Goal: Transaction & Acquisition: Purchase product/service

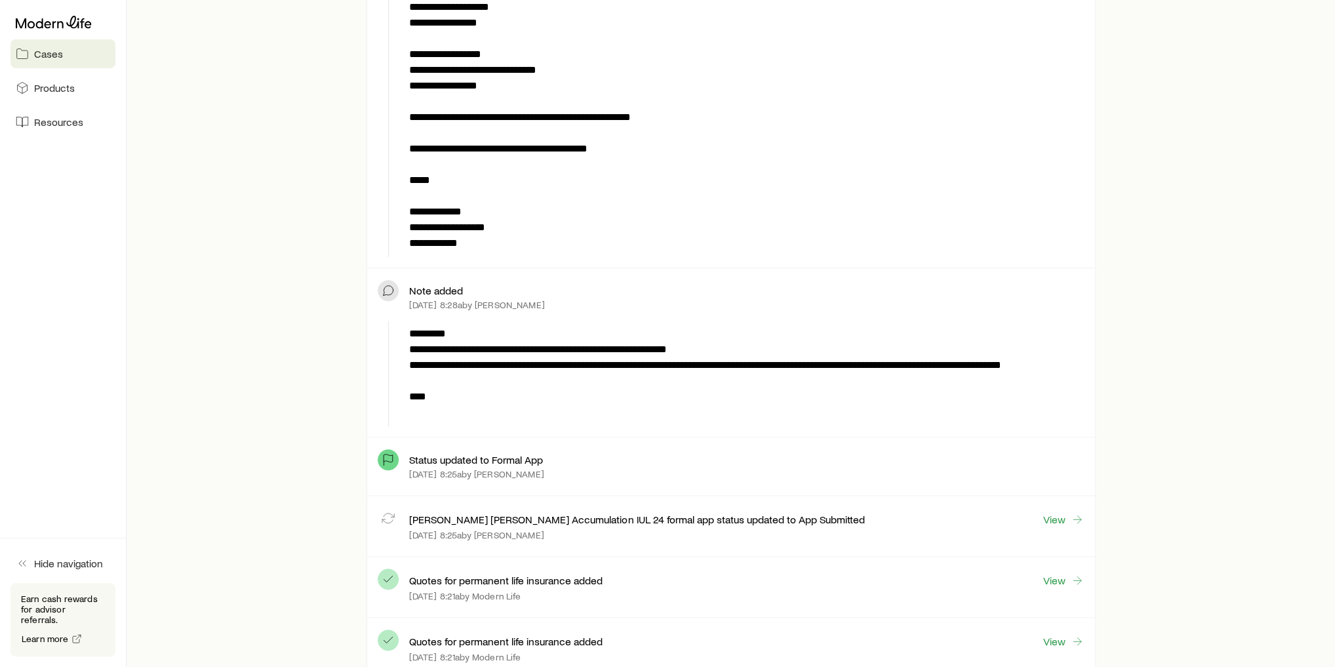
scroll to position [630, 0]
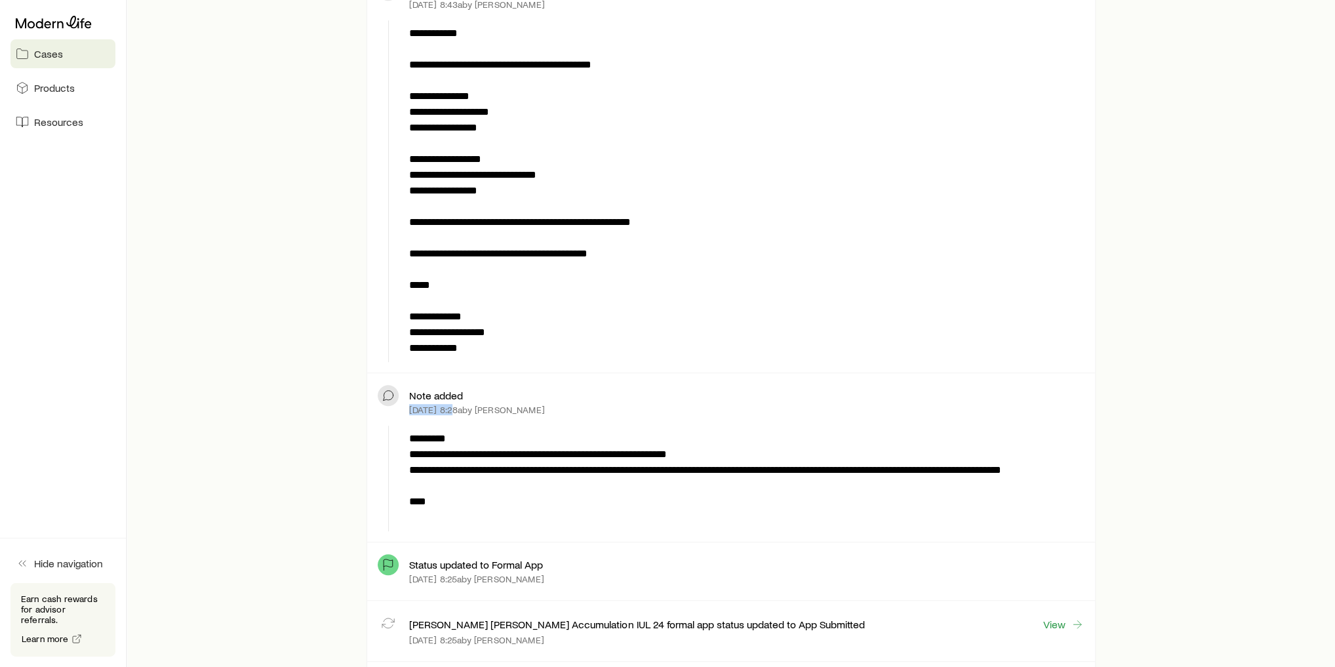
drag, startPoint x: 411, startPoint y: 408, endPoint x: 452, endPoint y: 403, distance: 41.6
click at [452, 405] on p "[DATE] 8:28a by [PERSON_NAME]" at bounding box center [476, 410] width 135 height 10
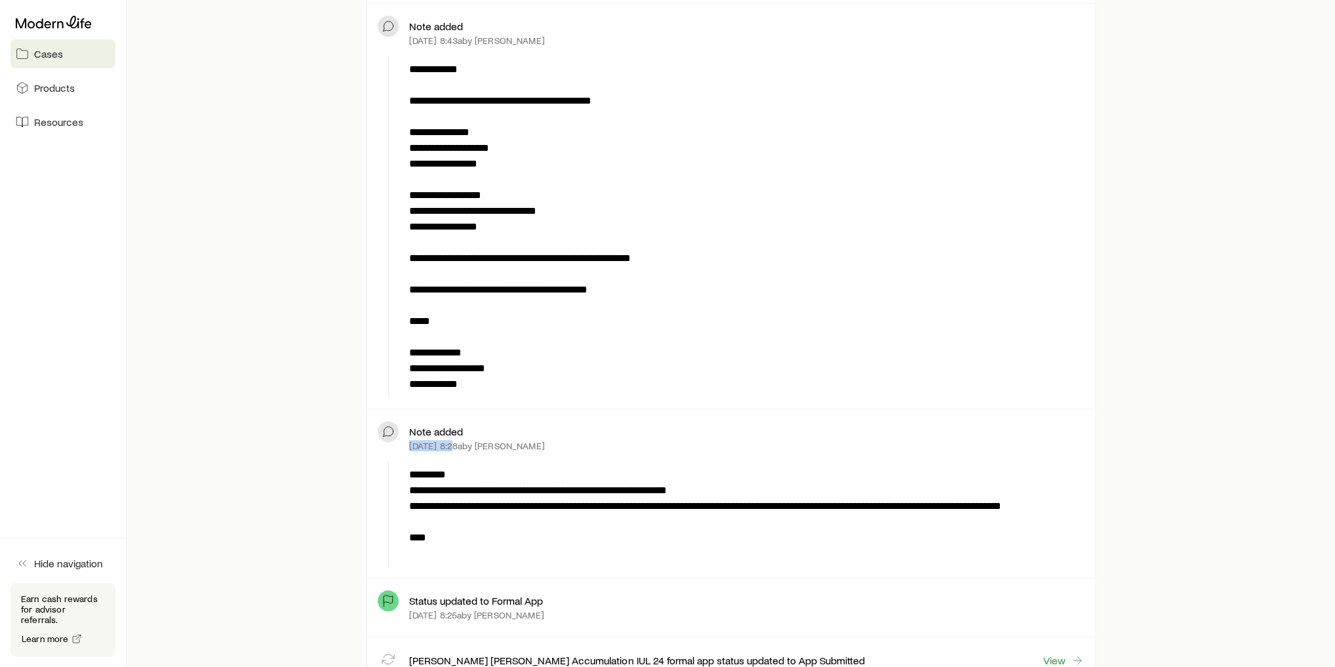
scroll to position [577, 0]
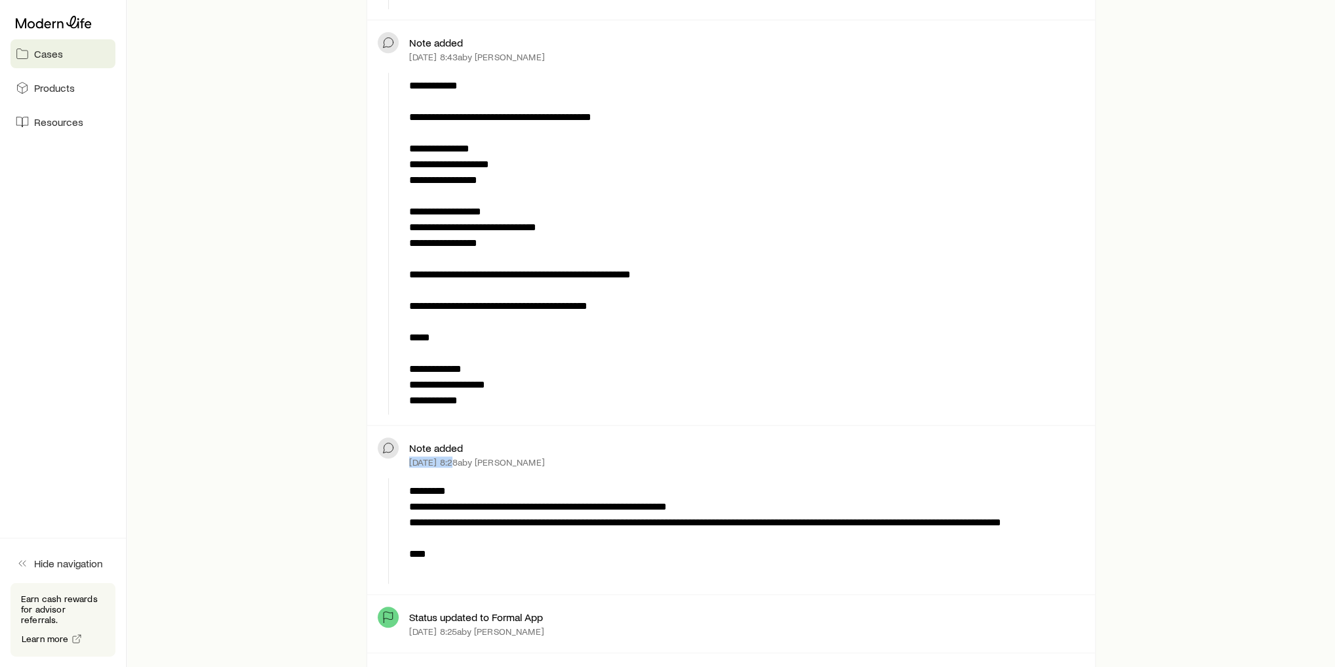
drag, startPoint x: 417, startPoint y: 51, endPoint x: 485, endPoint y: 49, distance: 67.6
click at [485, 52] on p "[DATE] 8:43a by [PERSON_NAME]" at bounding box center [476, 57] width 135 height 10
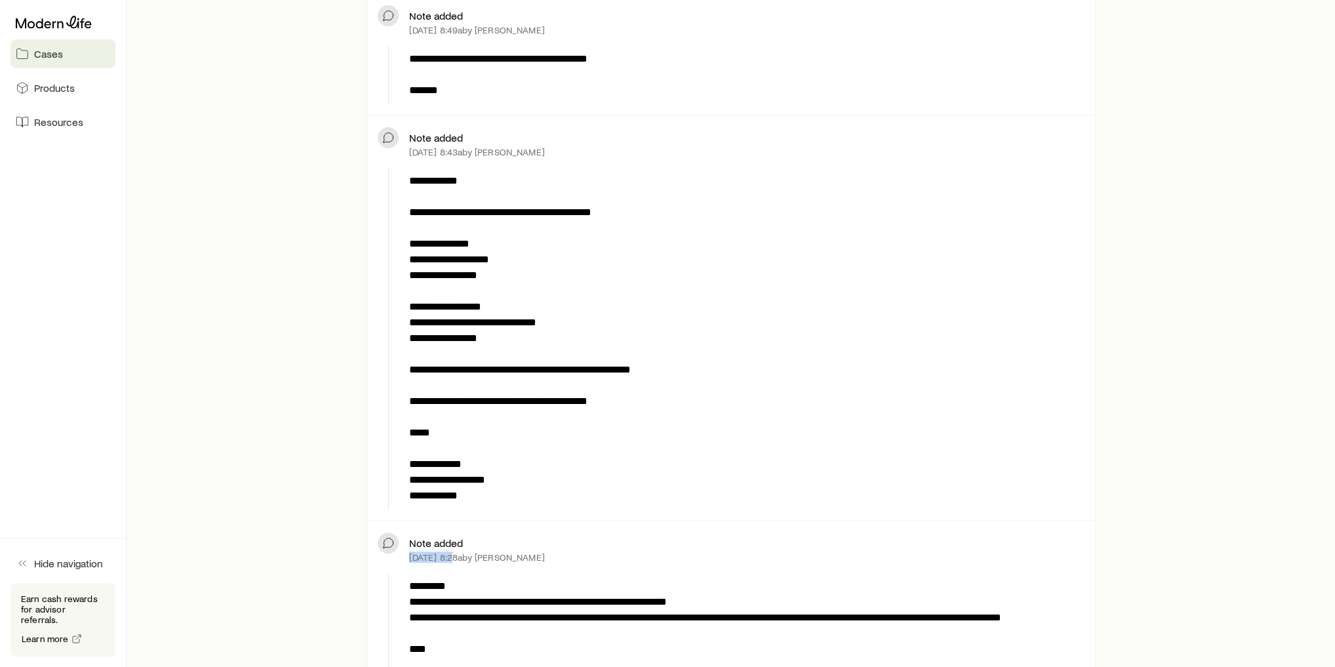
scroll to position [472, 0]
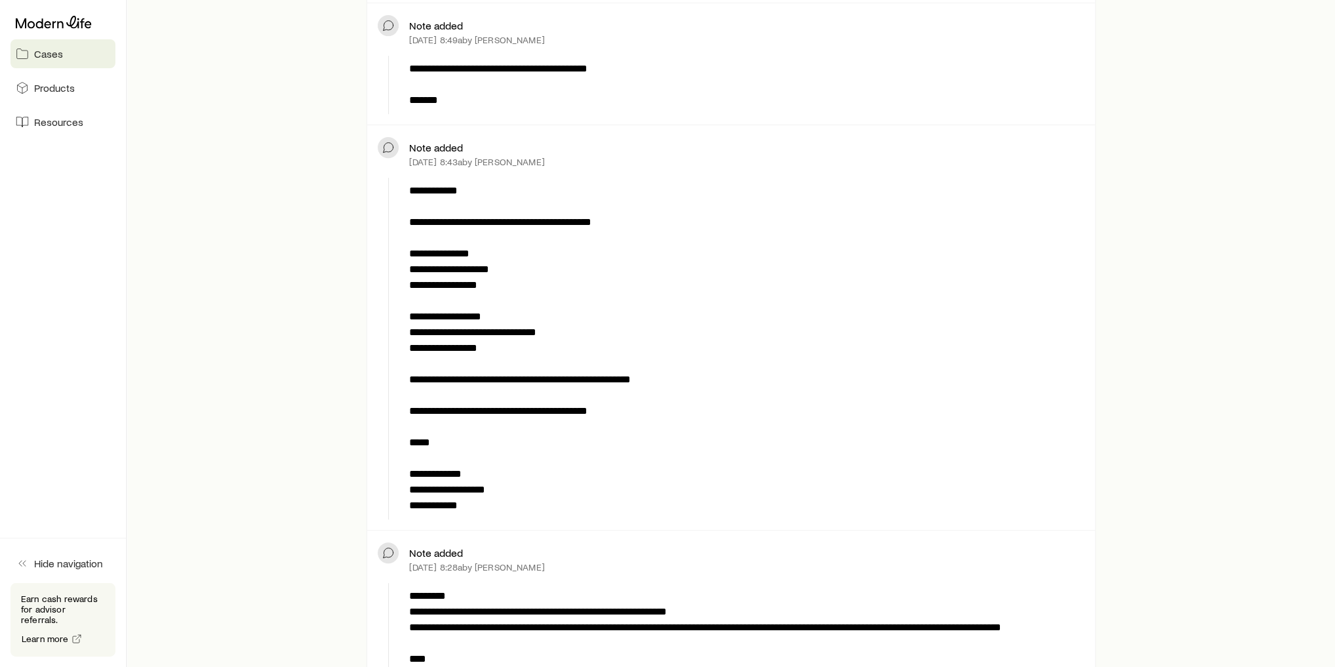
click at [610, 304] on p "**********" at bounding box center [744, 348] width 670 height 331
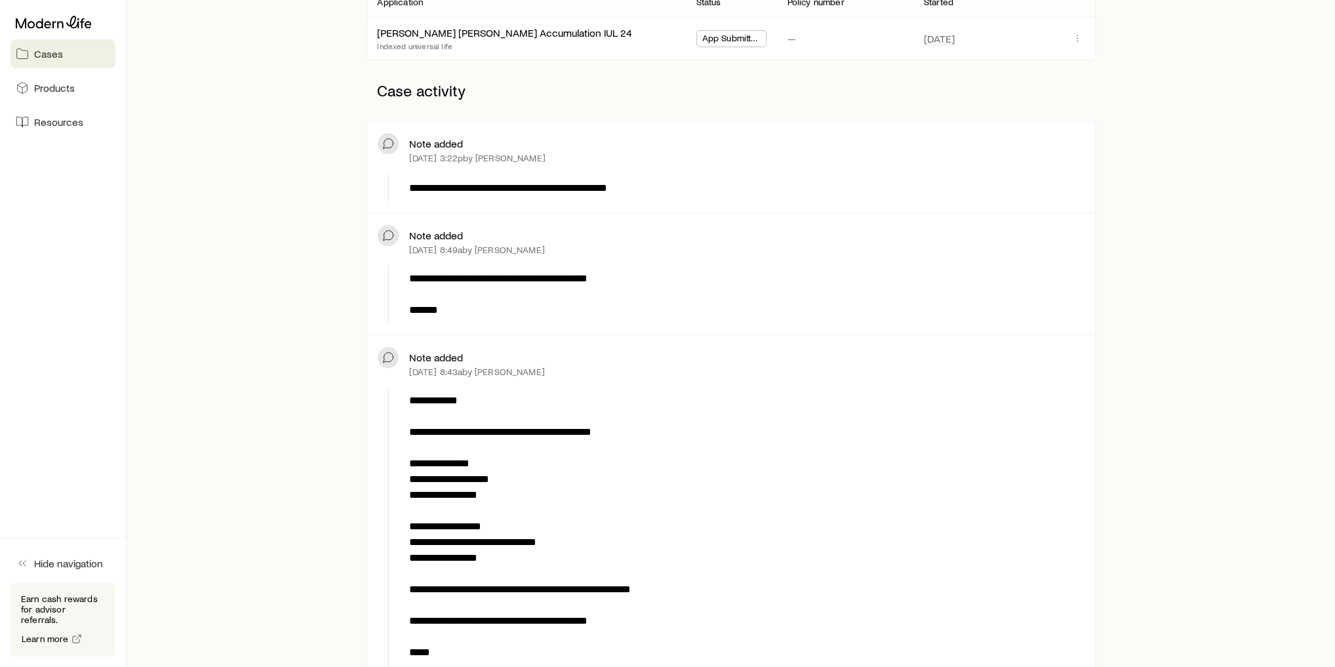
scroll to position [0, 0]
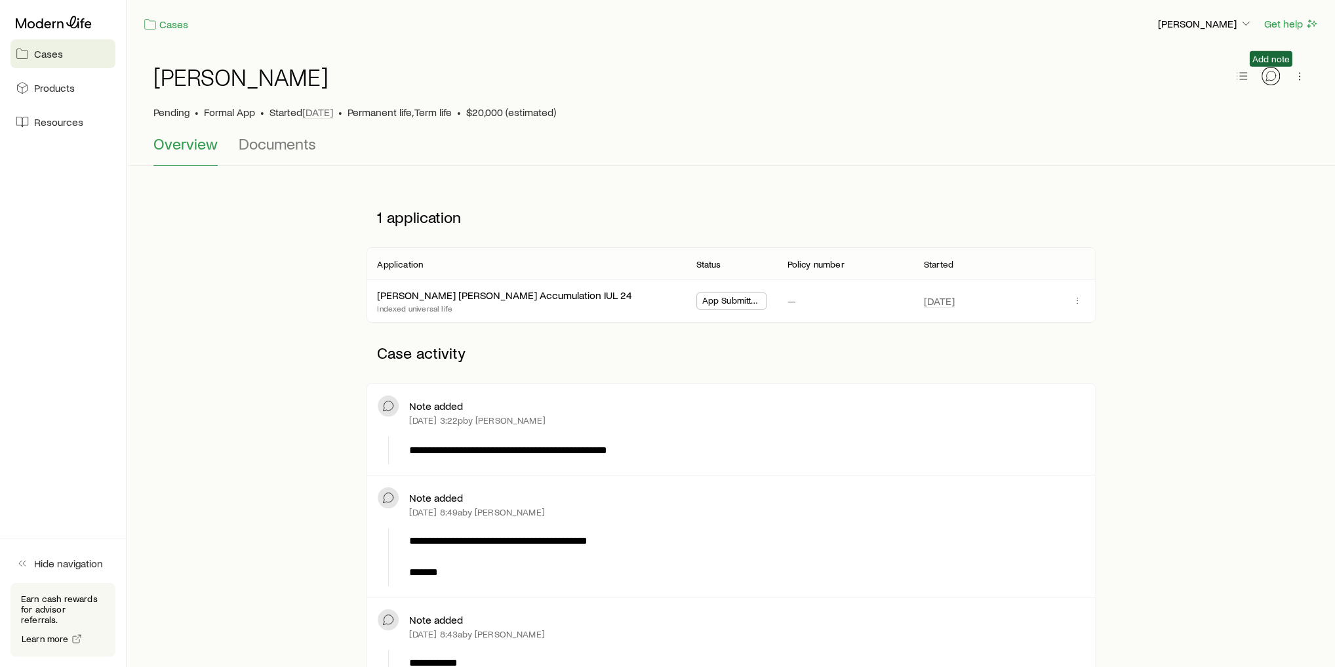
click at [1275, 80] on icon "button" at bounding box center [1271, 76] width 13 height 13
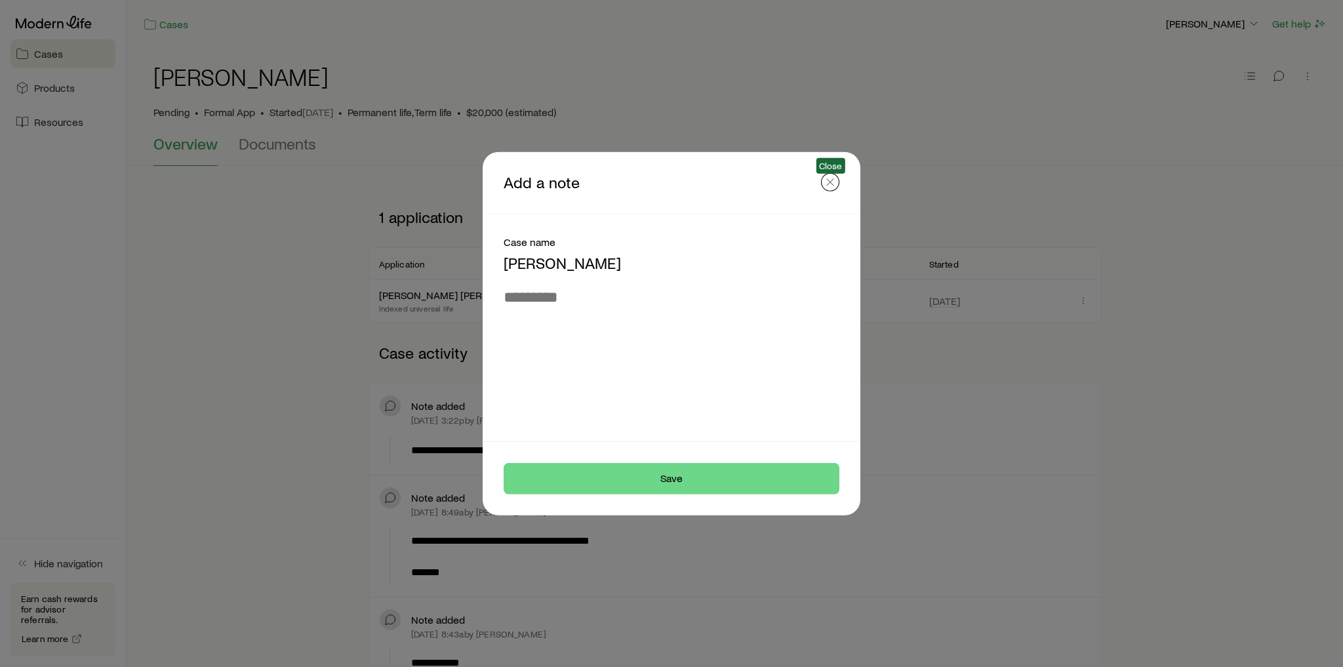
click at [830, 183] on icon "button" at bounding box center [830, 181] width 13 height 13
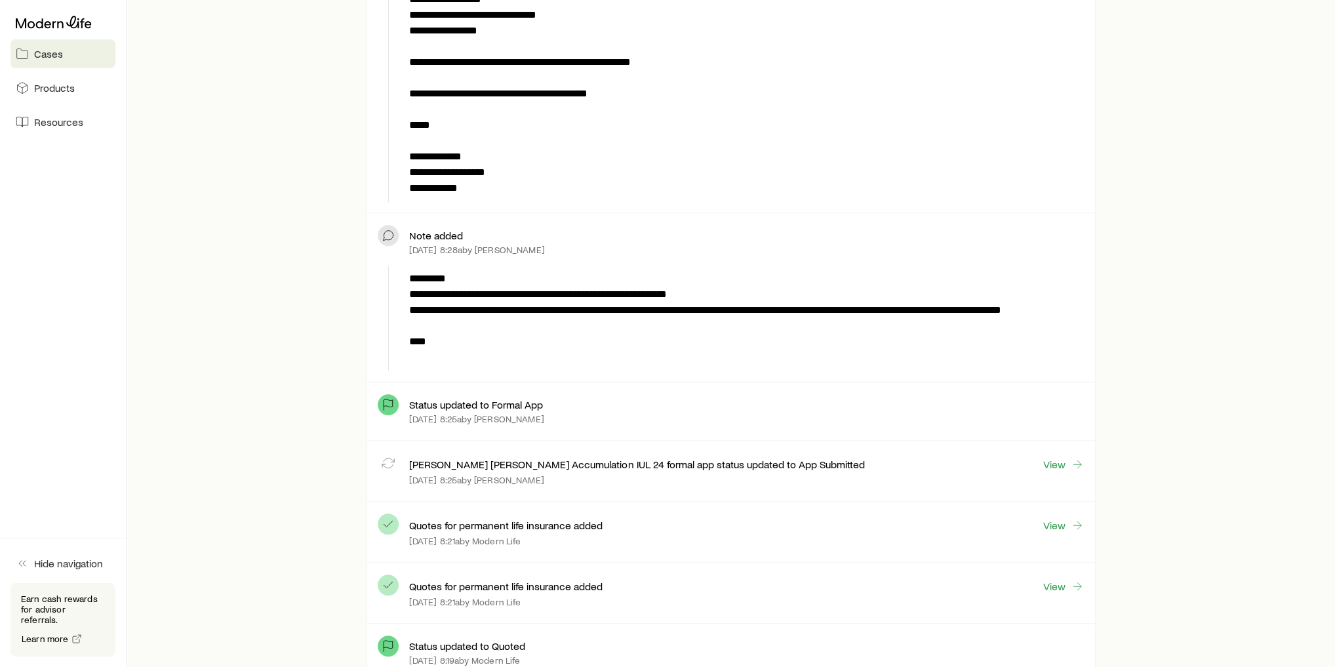
scroll to position [892, 0]
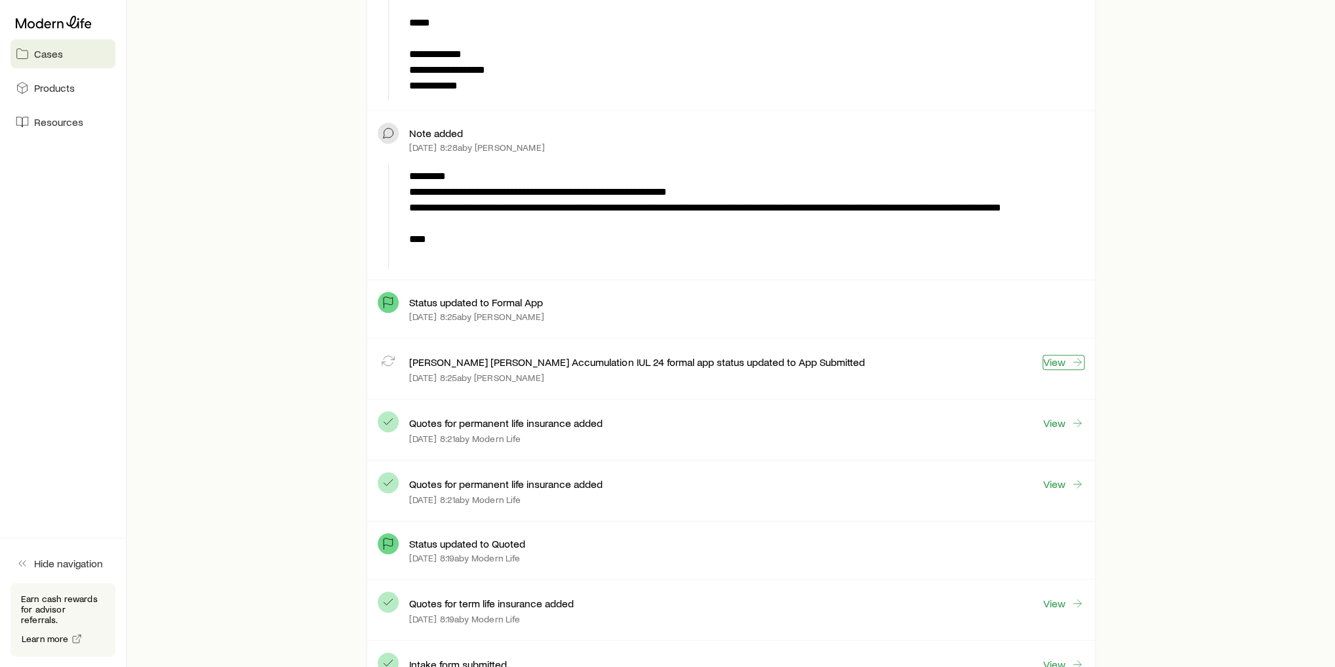
click at [1057, 363] on link "View" at bounding box center [1064, 362] width 42 height 15
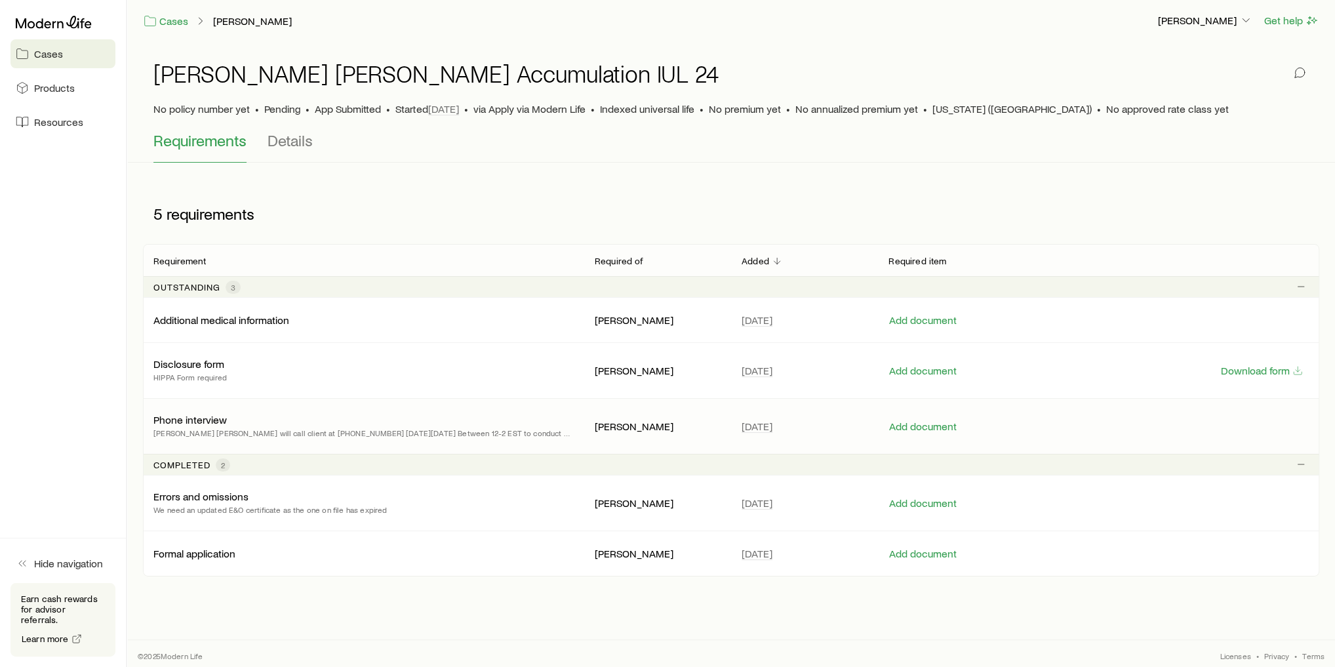
scroll to position [5, 0]
click at [1286, 369] on button "Download form" at bounding box center [1262, 369] width 83 height 12
click at [920, 368] on button "Add document" at bounding box center [923, 369] width 69 height 12
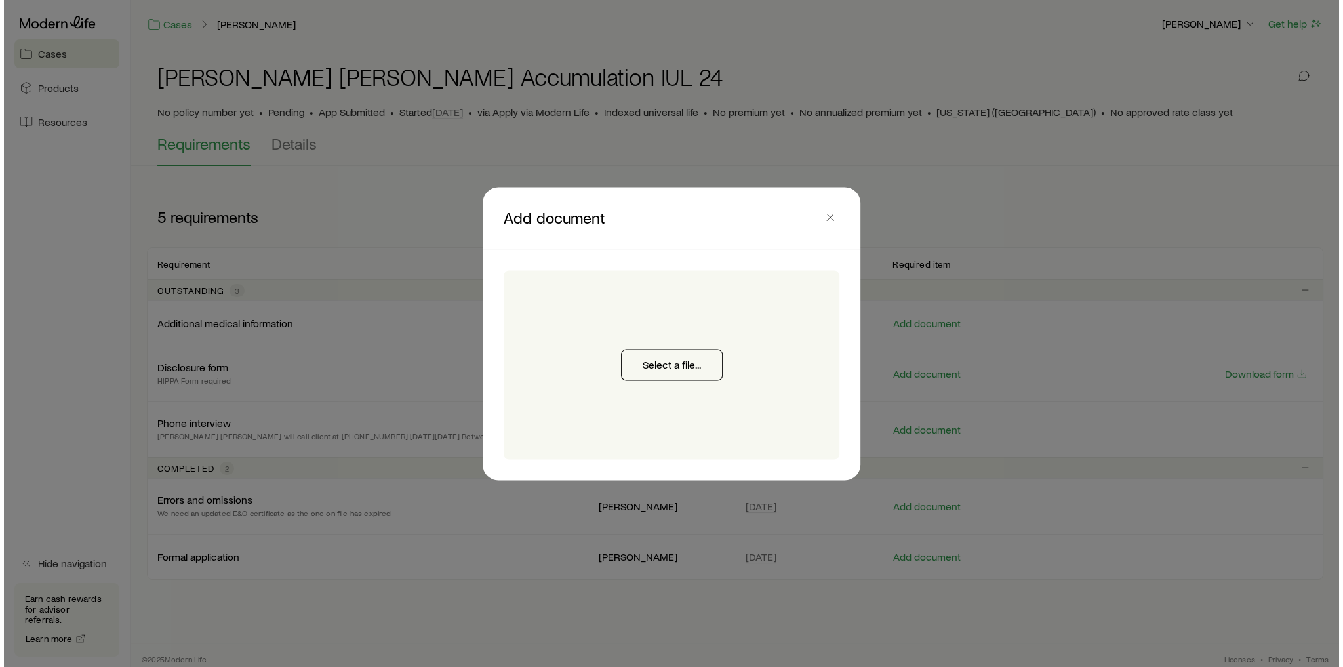
scroll to position [0, 0]
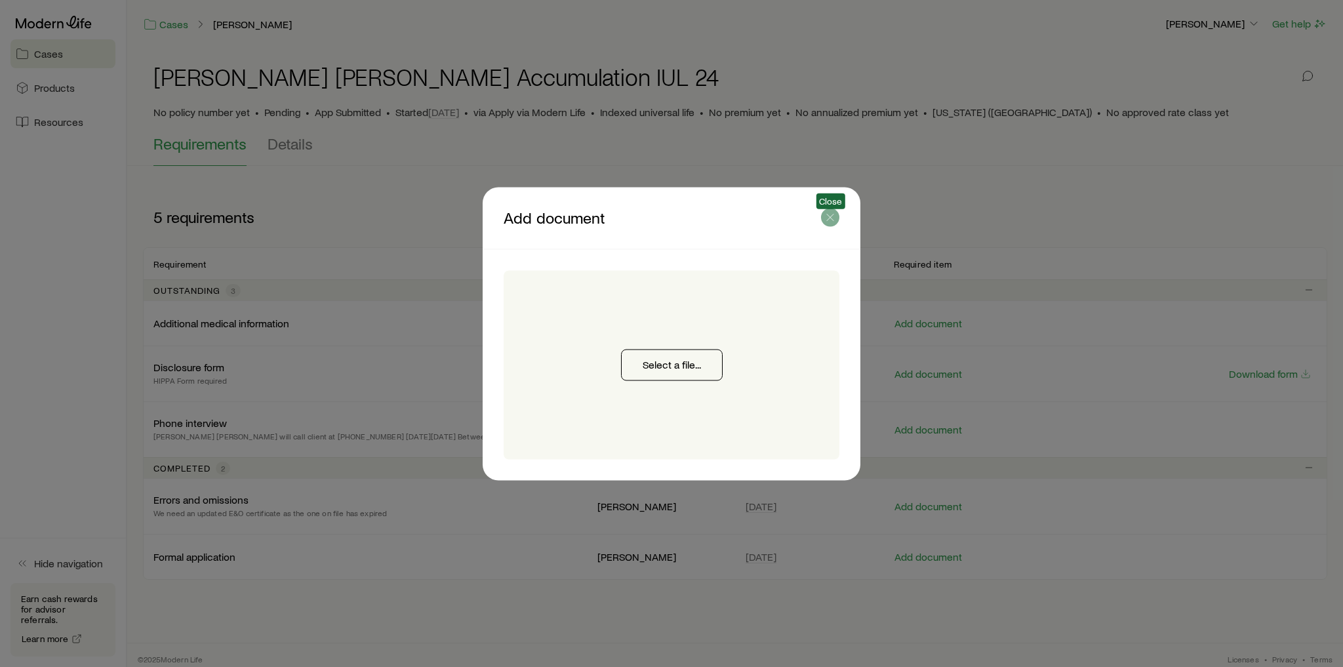
click at [833, 219] on icon "button" at bounding box center [830, 217] width 13 height 13
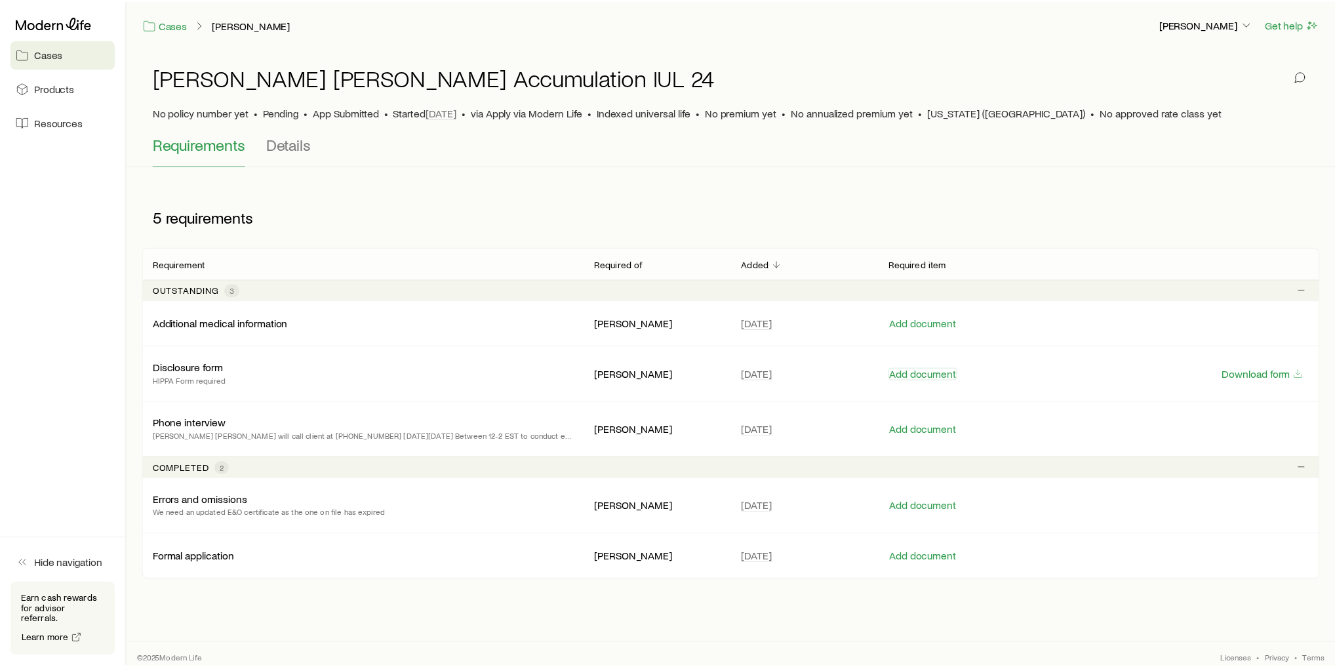
scroll to position [5, 0]
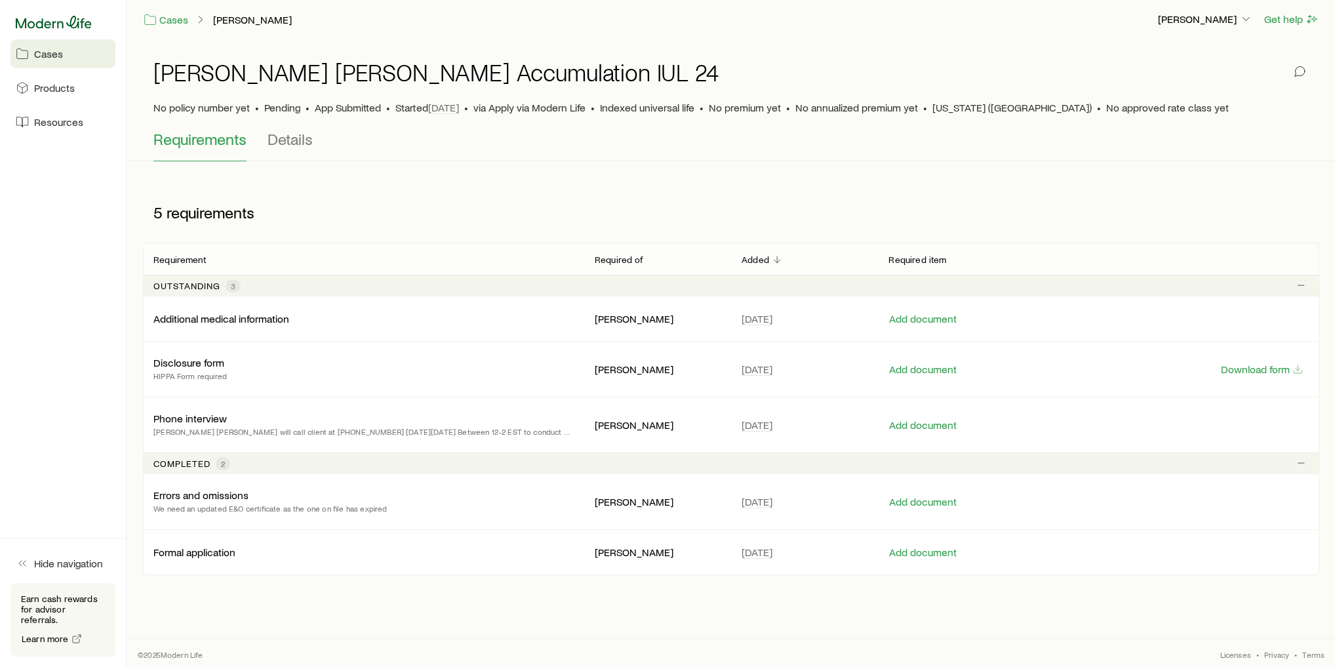
click at [56, 21] on icon at bounding box center [54, 22] width 76 height 13
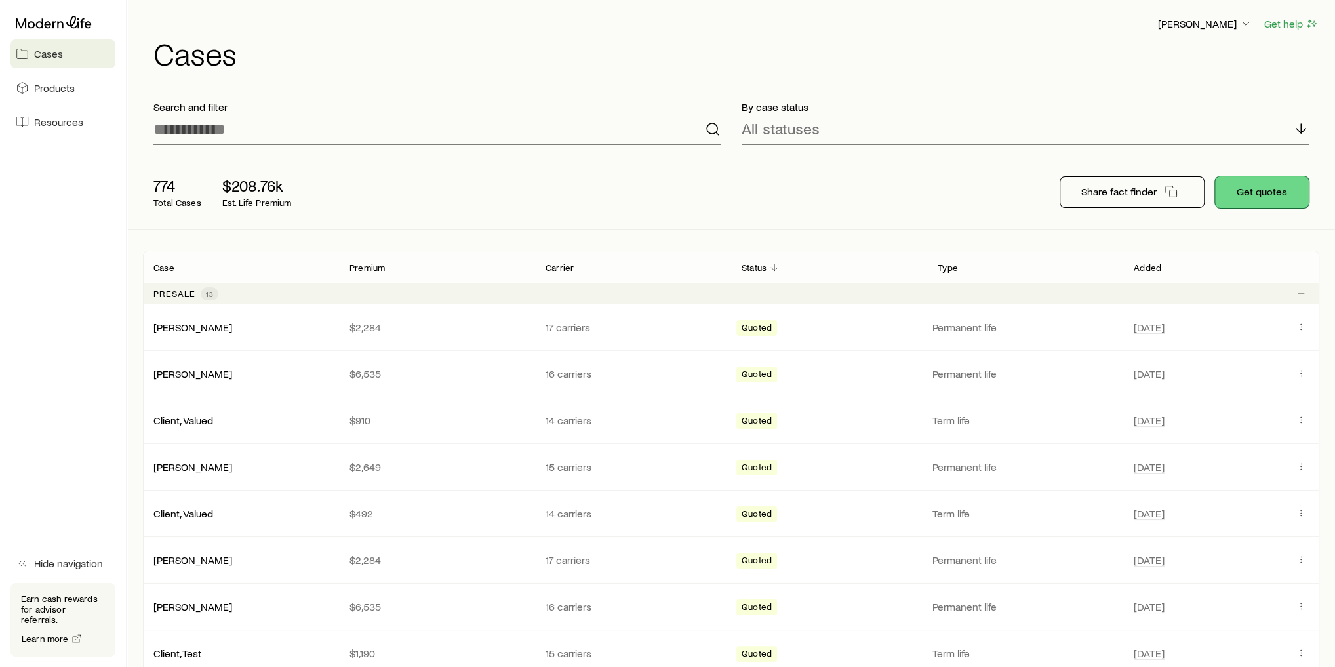
click at [1259, 192] on button "Get quotes" at bounding box center [1262, 191] width 94 height 31
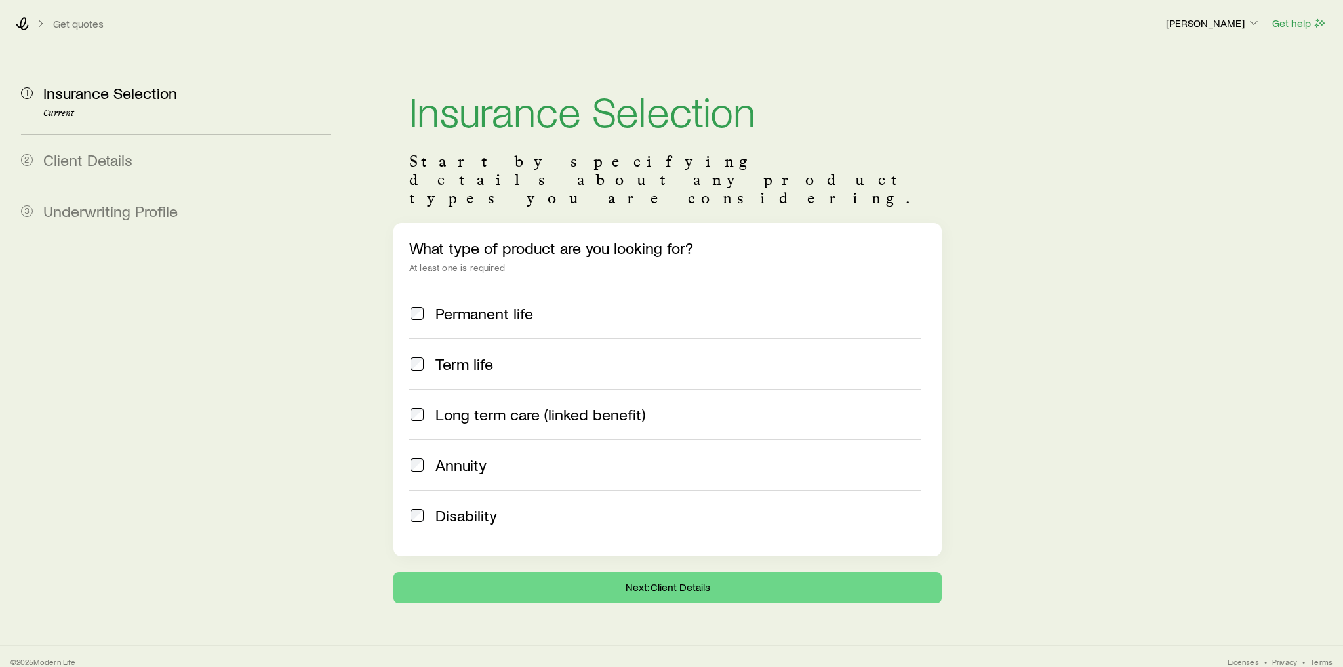
click at [544, 355] on div "Term life" at bounding box center [678, 364] width 485 height 18
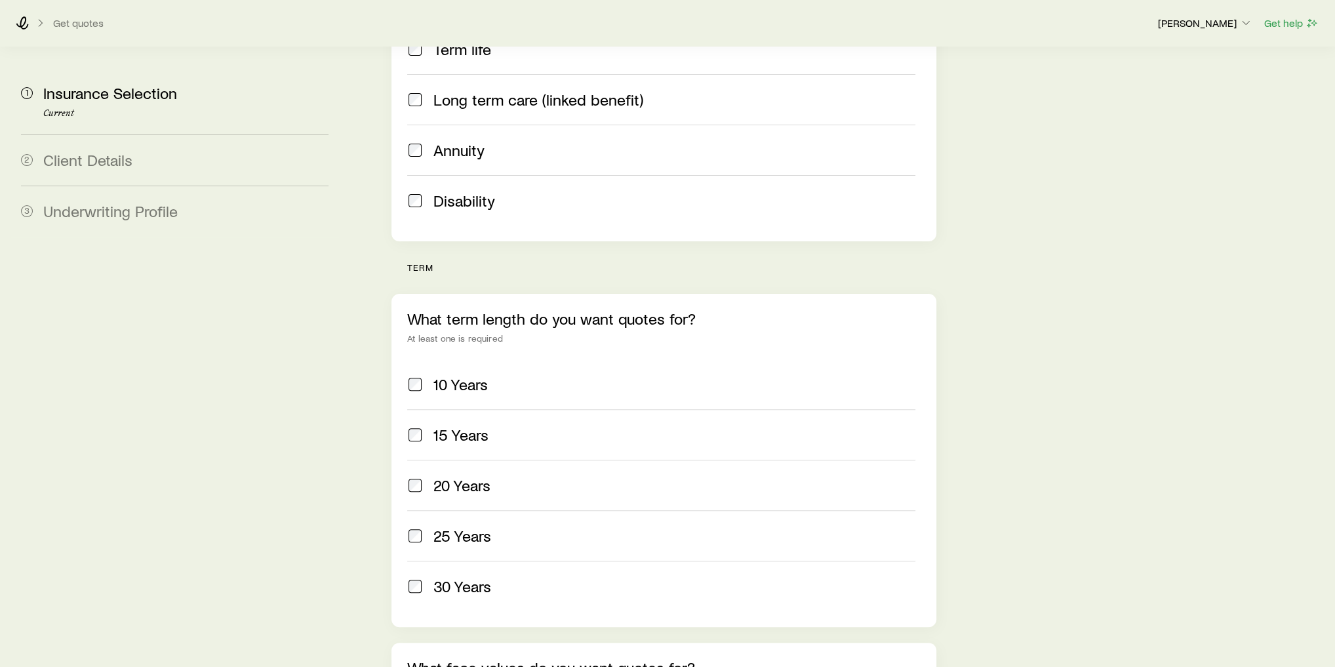
scroll to position [420, 0]
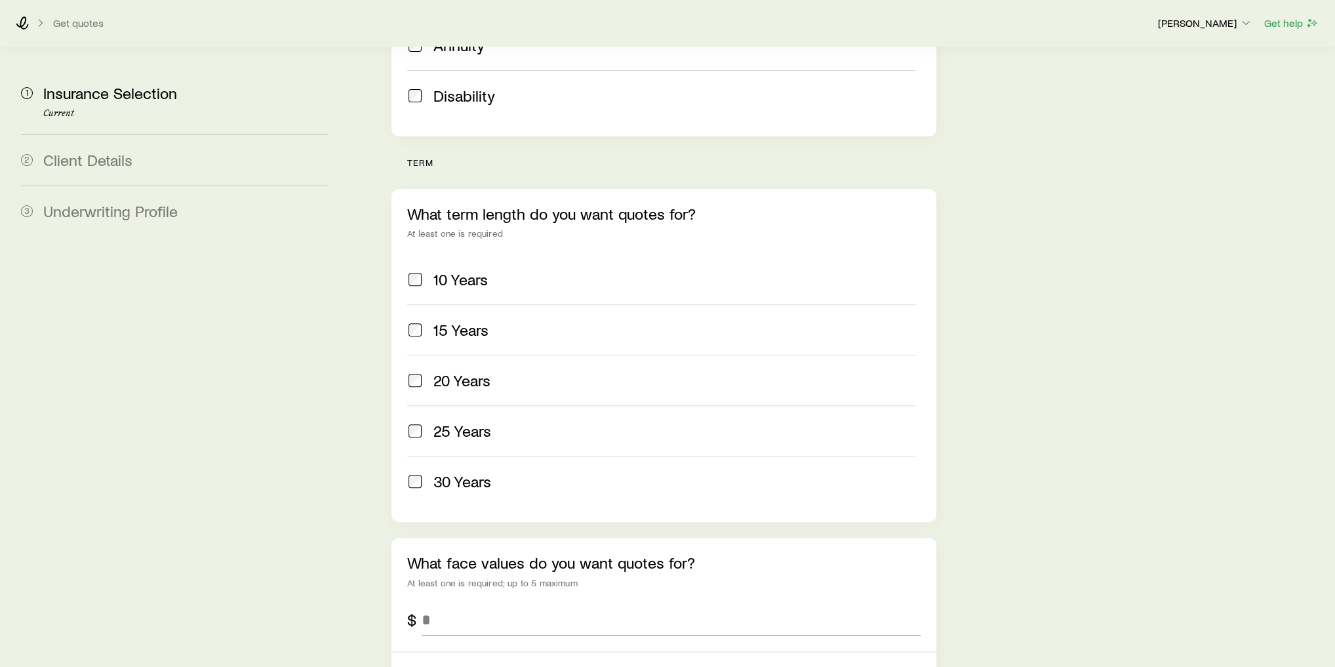
click at [443, 371] on span "20 Years" at bounding box center [462, 380] width 57 height 18
click at [485, 422] on span "25 Years" at bounding box center [463, 431] width 58 height 18
click at [490, 456] on label "30 Years" at bounding box center [661, 481] width 508 height 51
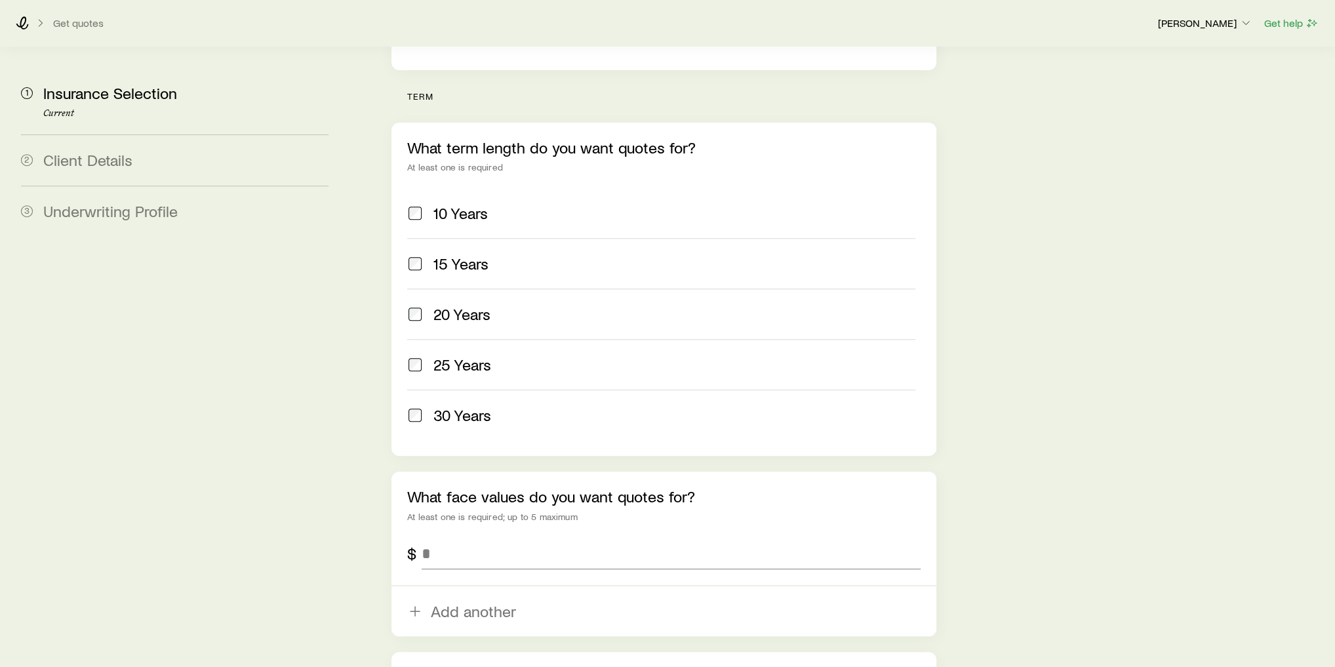
scroll to position [525, 0]
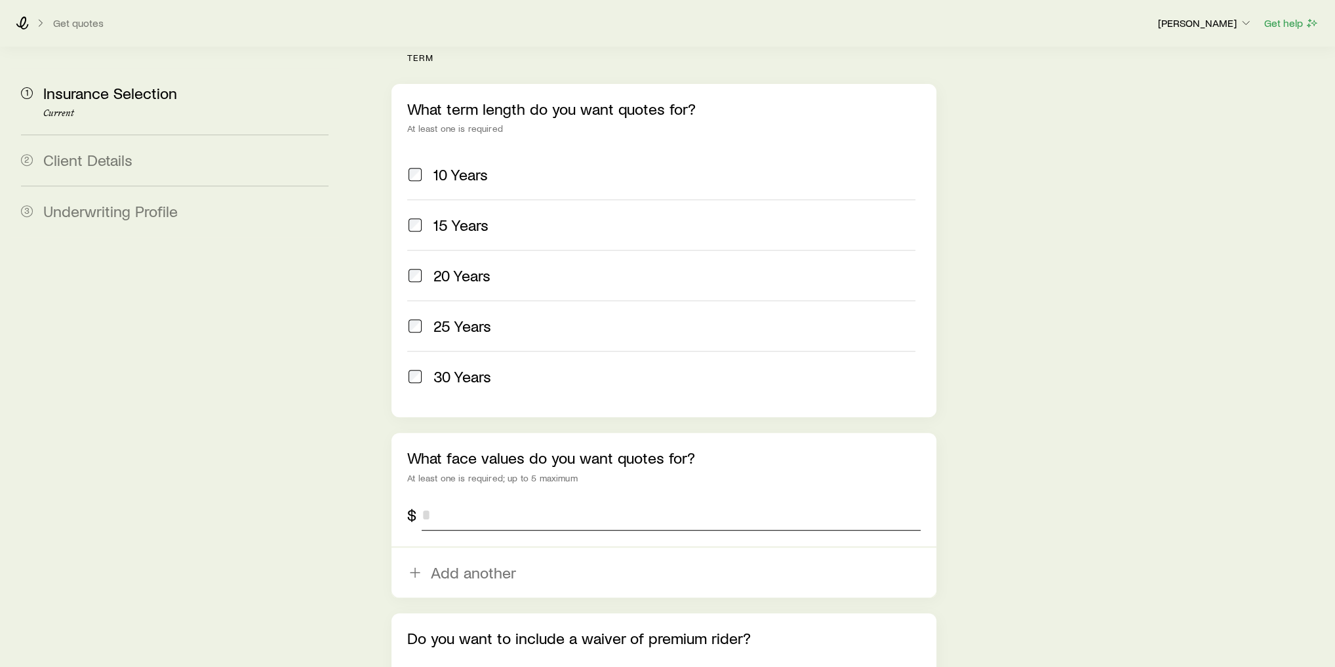
click at [455, 499] on input "tel" at bounding box center [671, 514] width 499 height 31
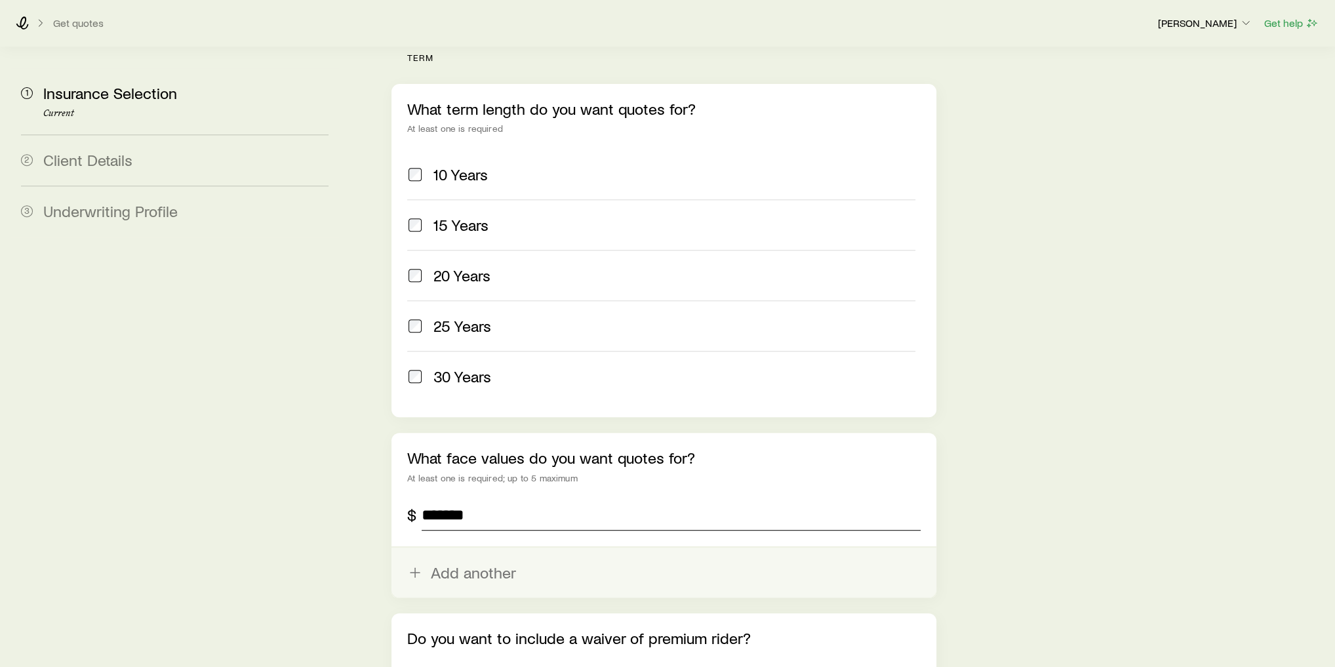
type input "*******"
click at [485, 548] on button "Add another" at bounding box center [664, 573] width 545 height 50
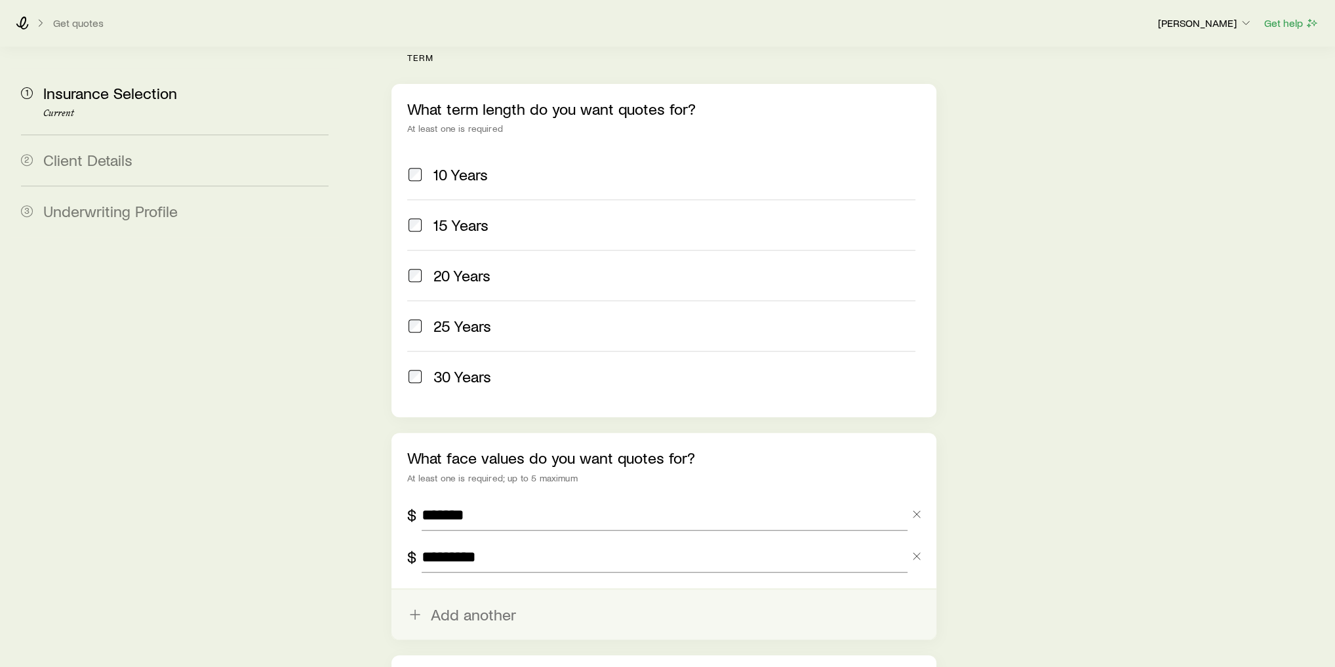
type input "*********"
click at [488, 590] on button "Add another" at bounding box center [664, 615] width 545 height 50
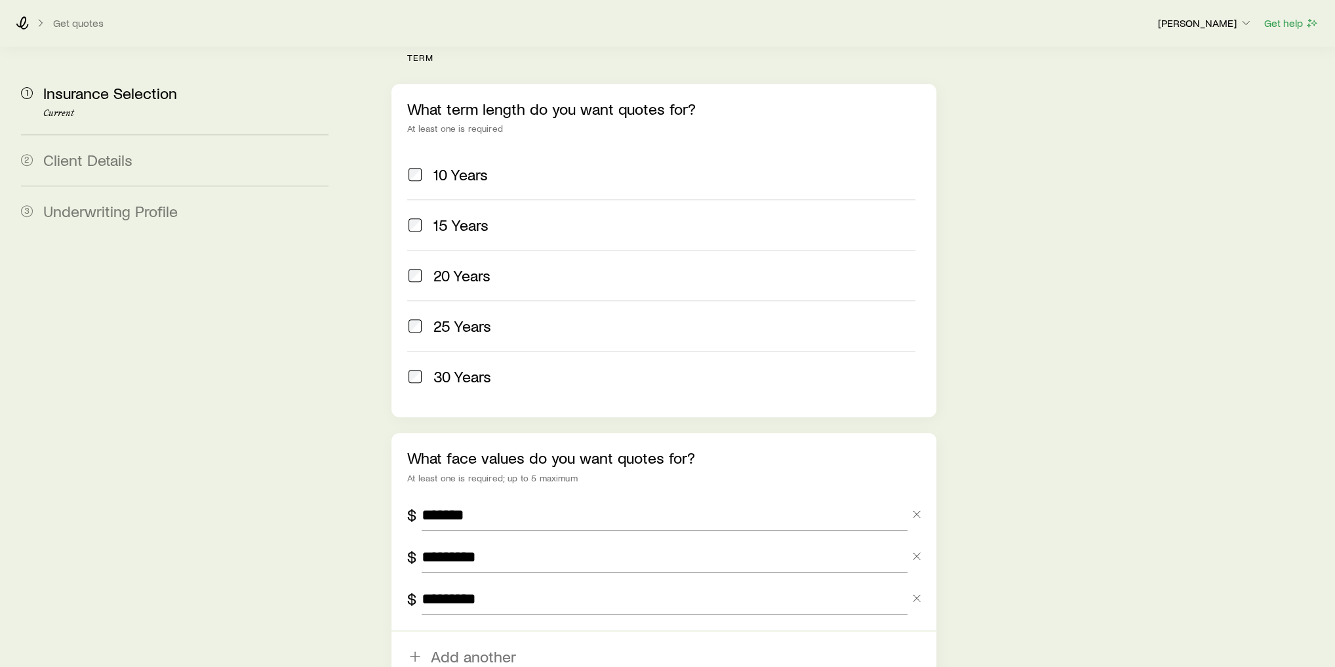
scroll to position [733, 0]
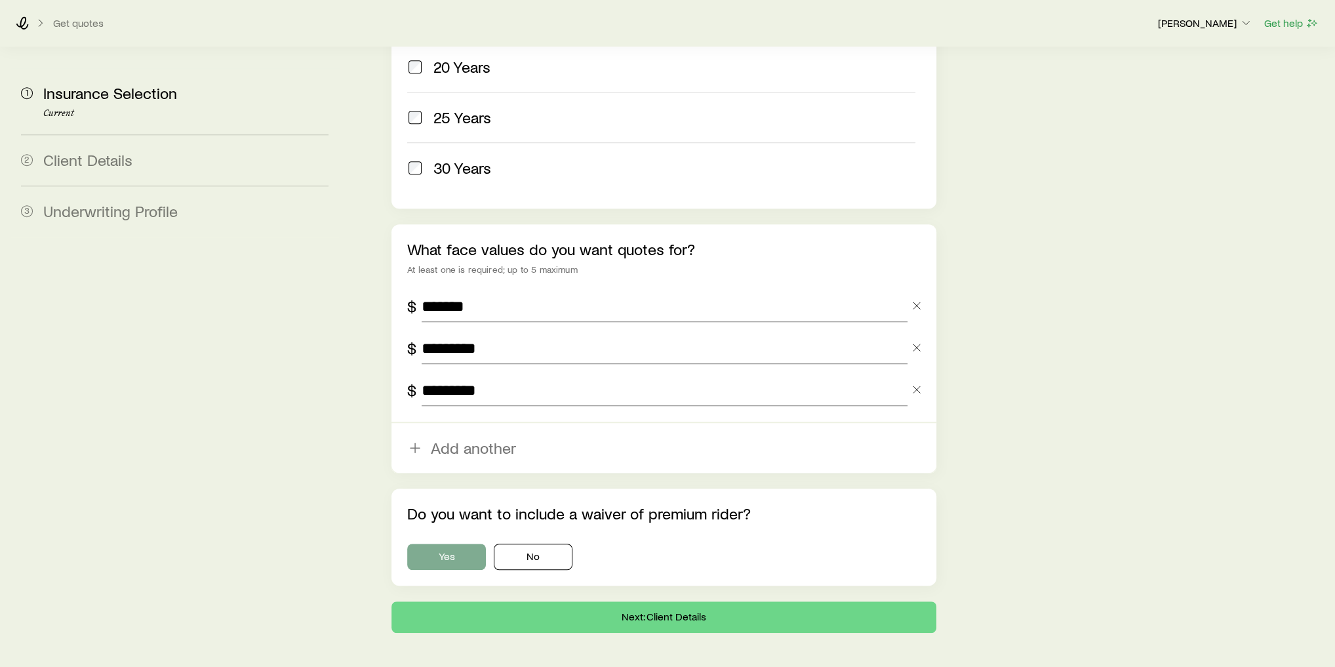
type input "*********"
click at [441, 544] on button "Yes" at bounding box center [446, 557] width 79 height 26
click at [565, 601] on button "Next: Client Details" at bounding box center [664, 616] width 545 height 31
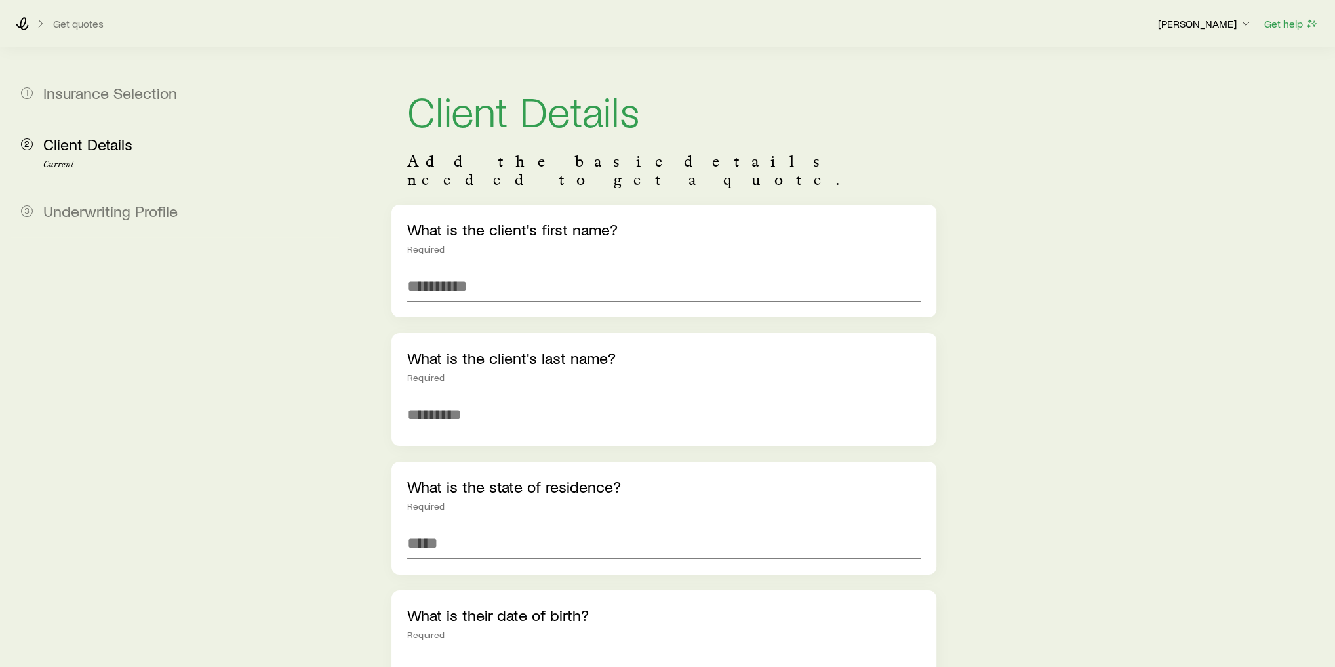
scroll to position [105, 0]
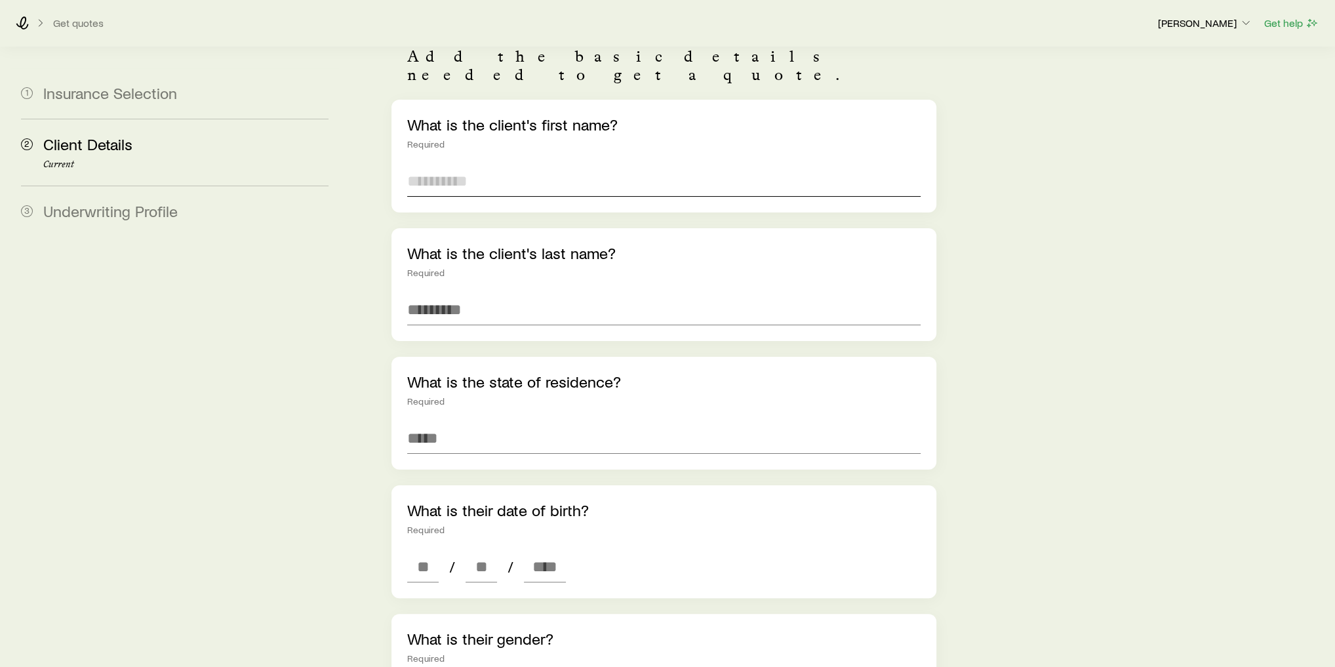
click at [439, 165] on input "text" at bounding box center [664, 180] width 514 height 31
type input "******"
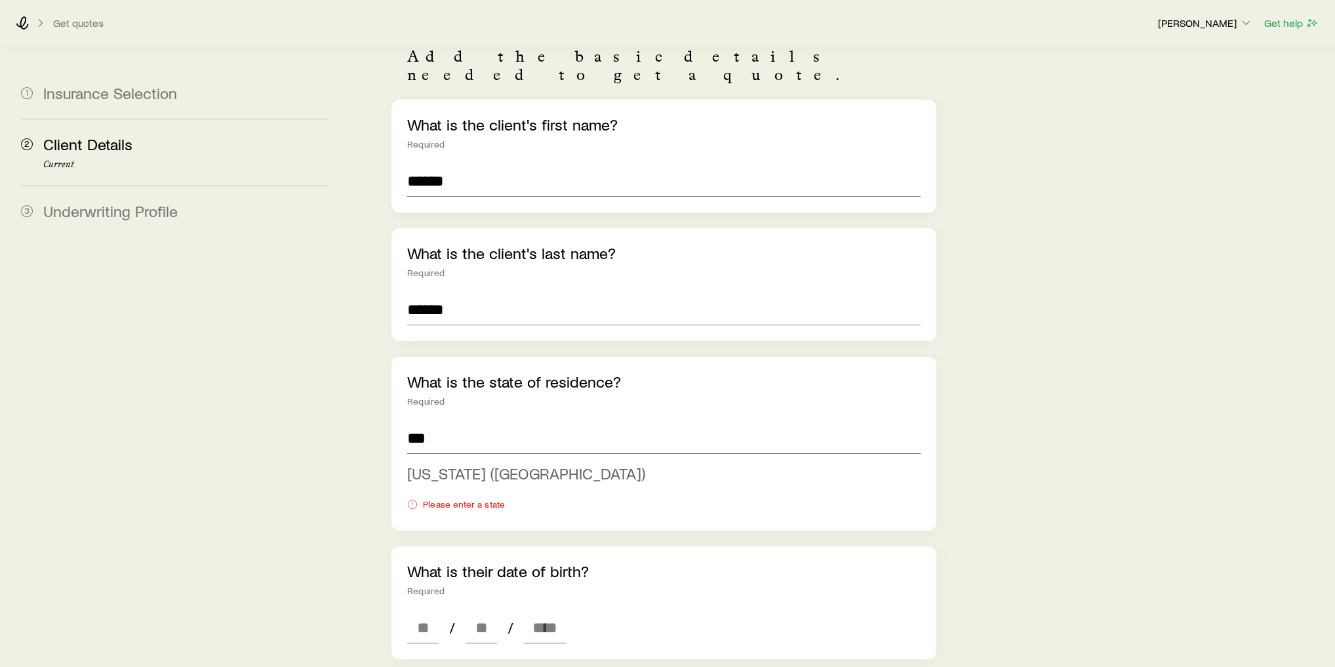
click at [460, 459] on li "[US_STATE] ([GEOGRAPHIC_DATA])" at bounding box center [660, 474] width 506 height 30
type input "**********"
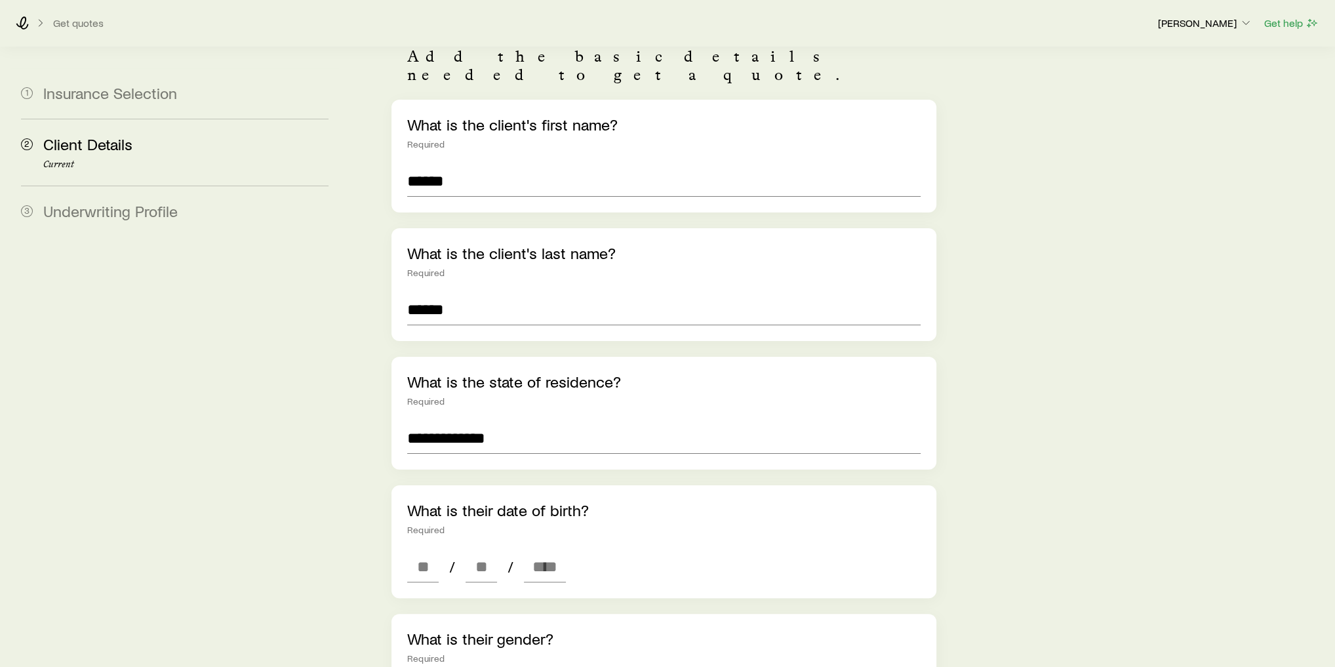
scroll to position [262, 0]
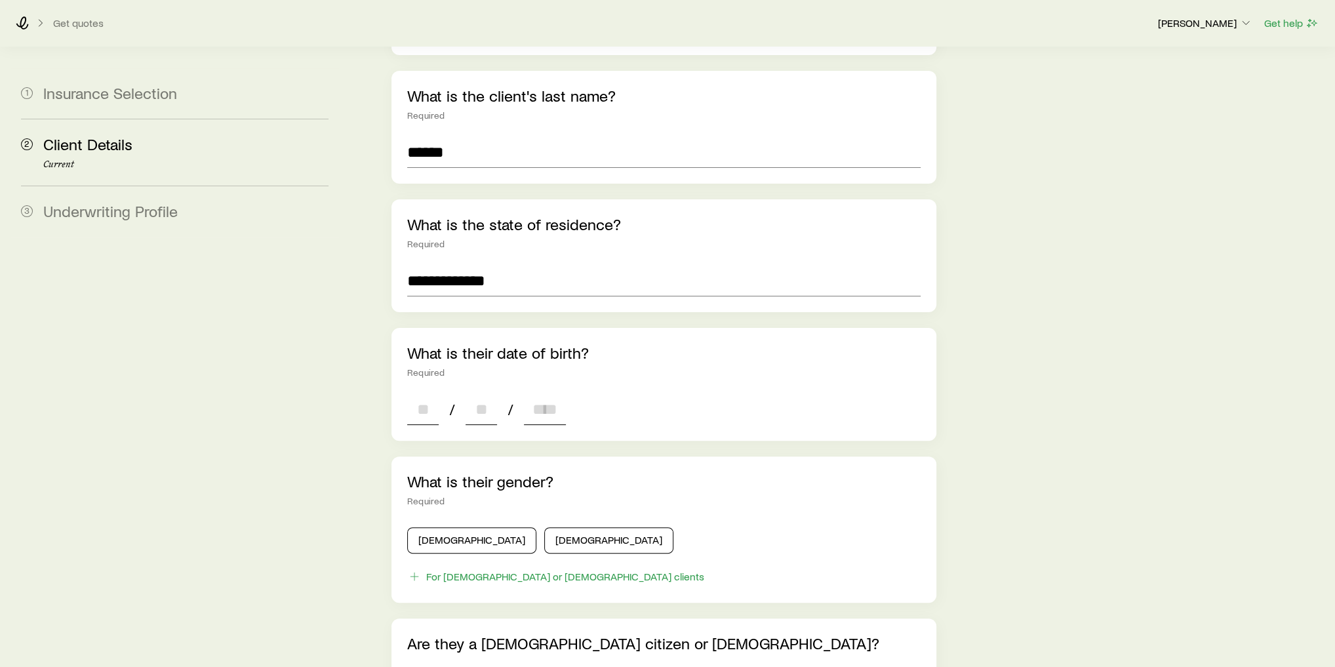
click at [429, 399] on input at bounding box center [422, 409] width 31 height 31
type input "**"
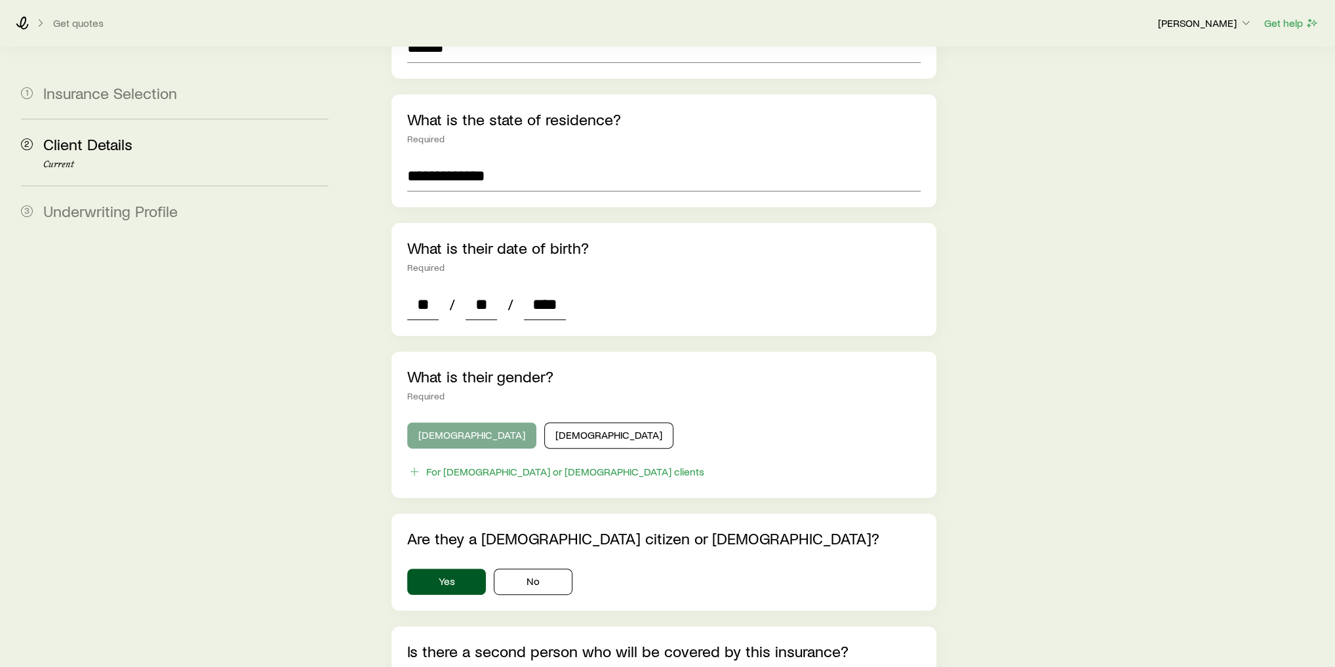
type input "****"
click at [437, 422] on button "[DEMOGRAPHIC_DATA]" at bounding box center [471, 435] width 129 height 26
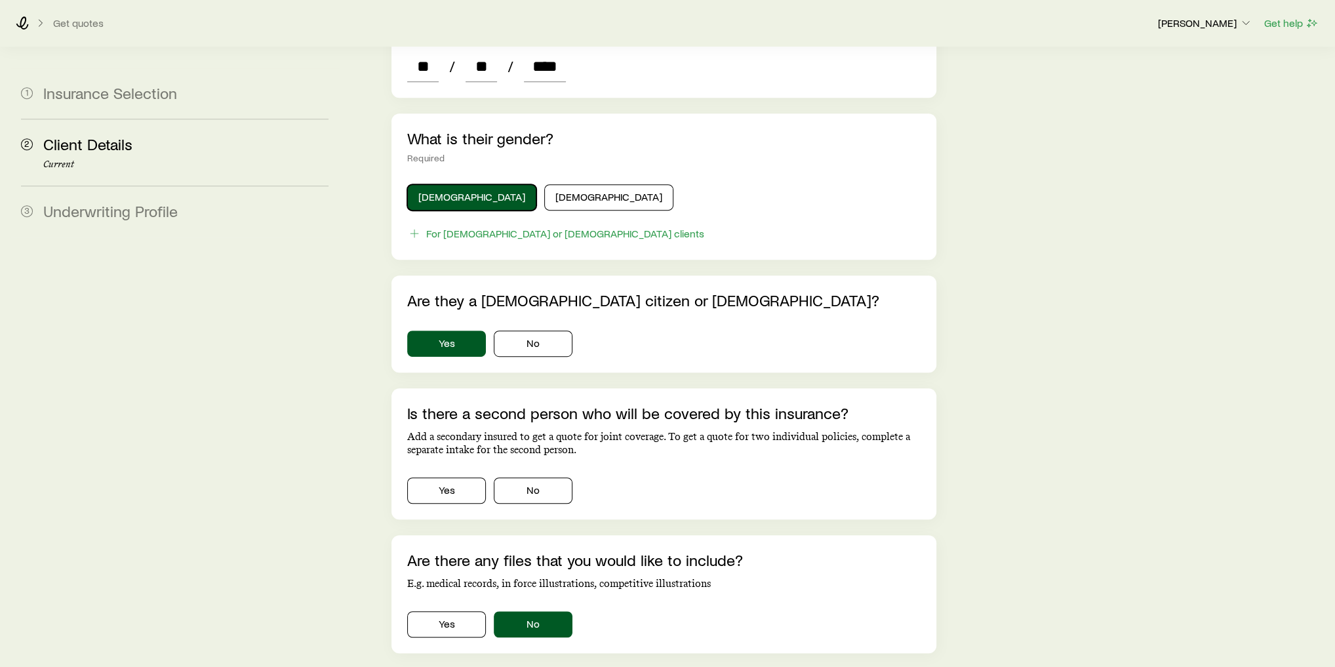
scroll to position [630, 0]
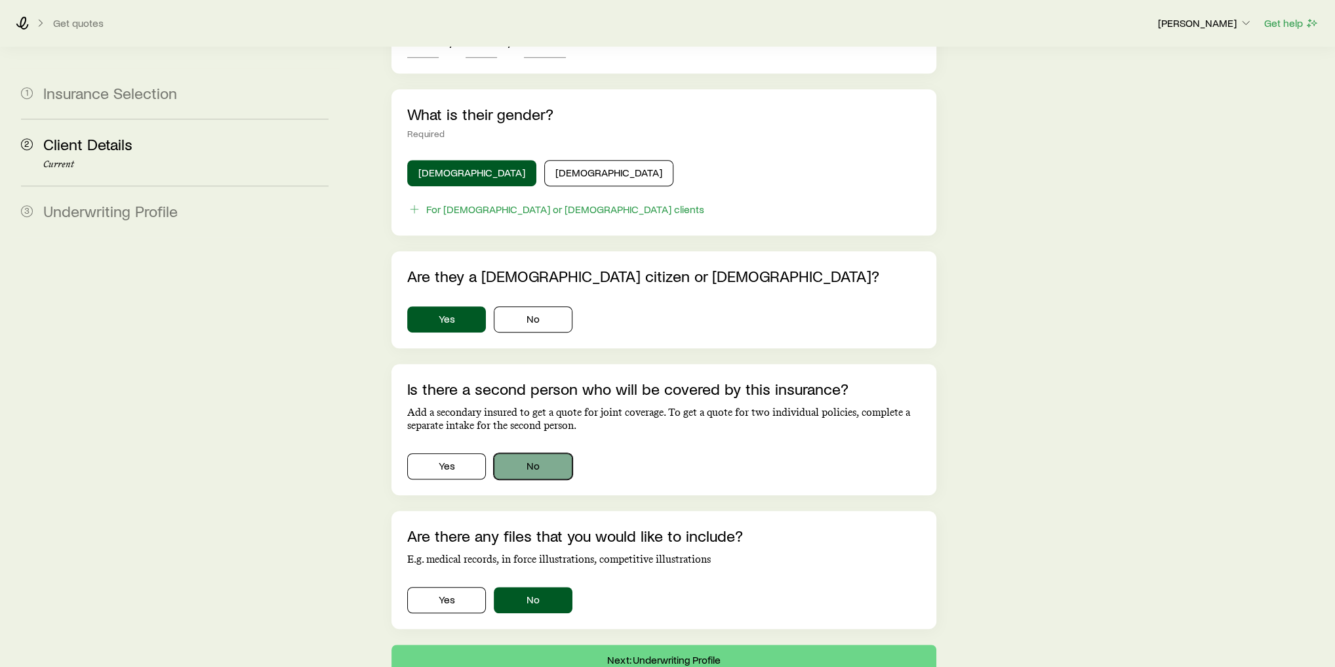
click at [535, 453] on button "No" at bounding box center [533, 466] width 79 height 26
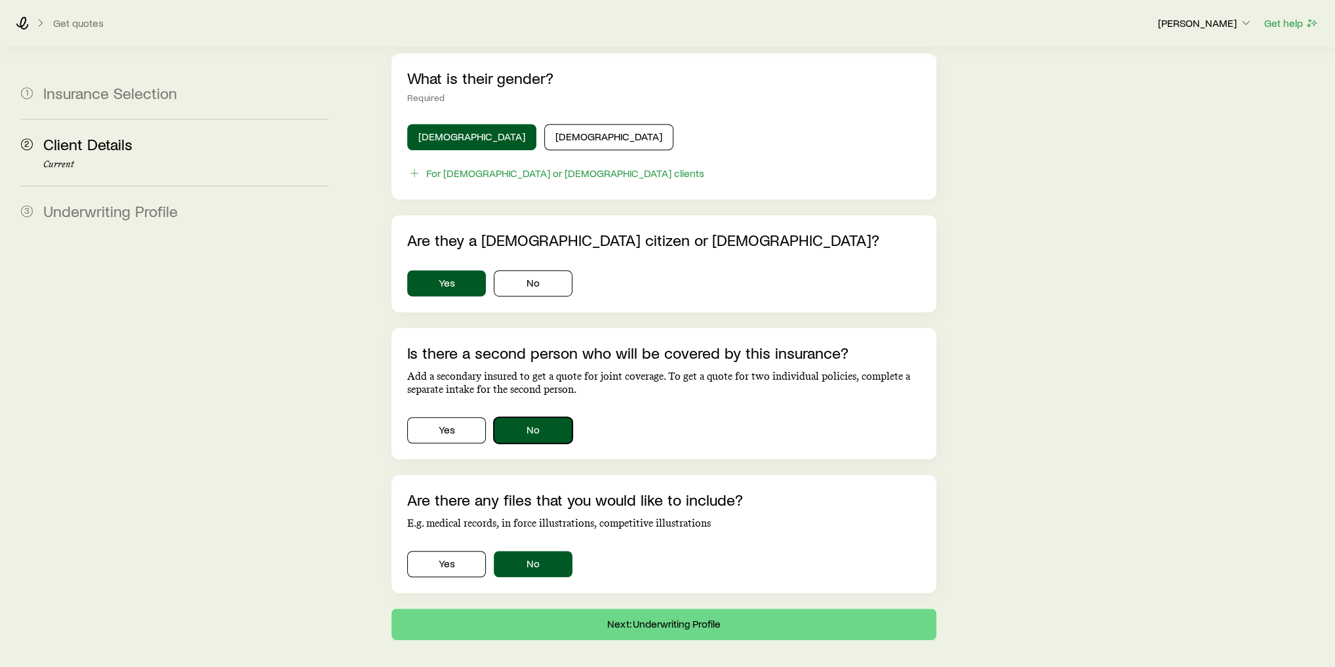
scroll to position [694, 0]
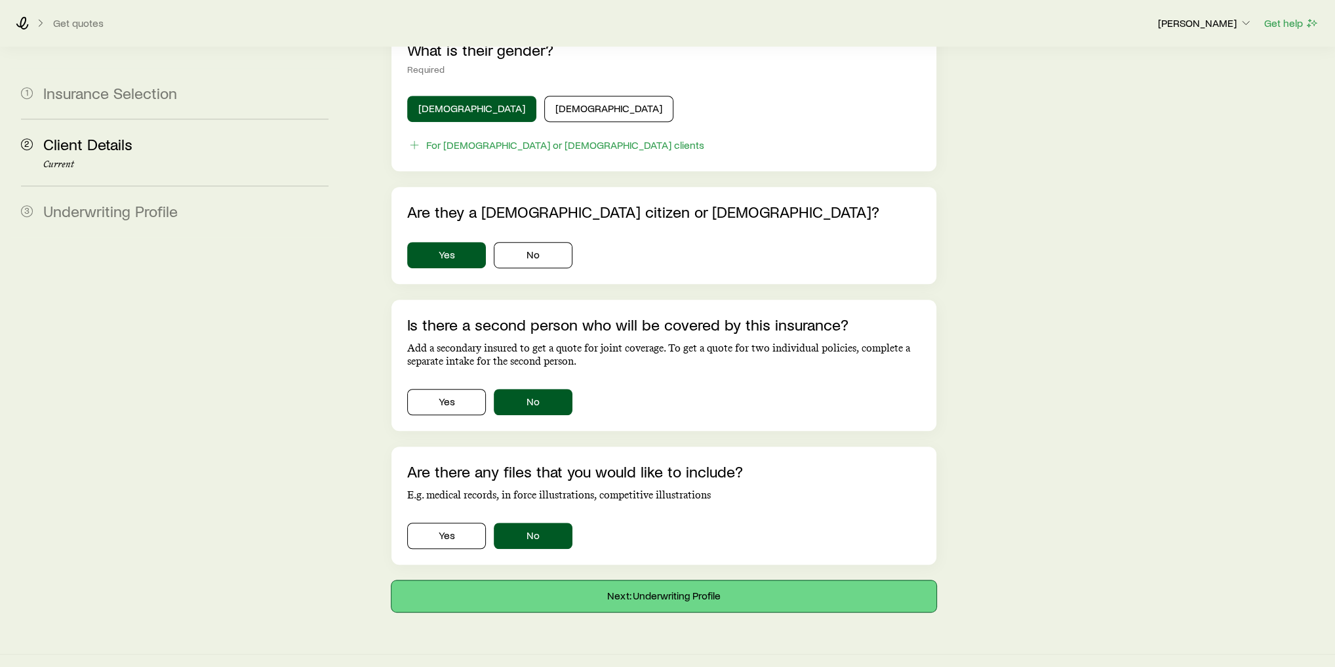
click at [615, 580] on button "Next: Underwriting Profile" at bounding box center [664, 595] width 545 height 31
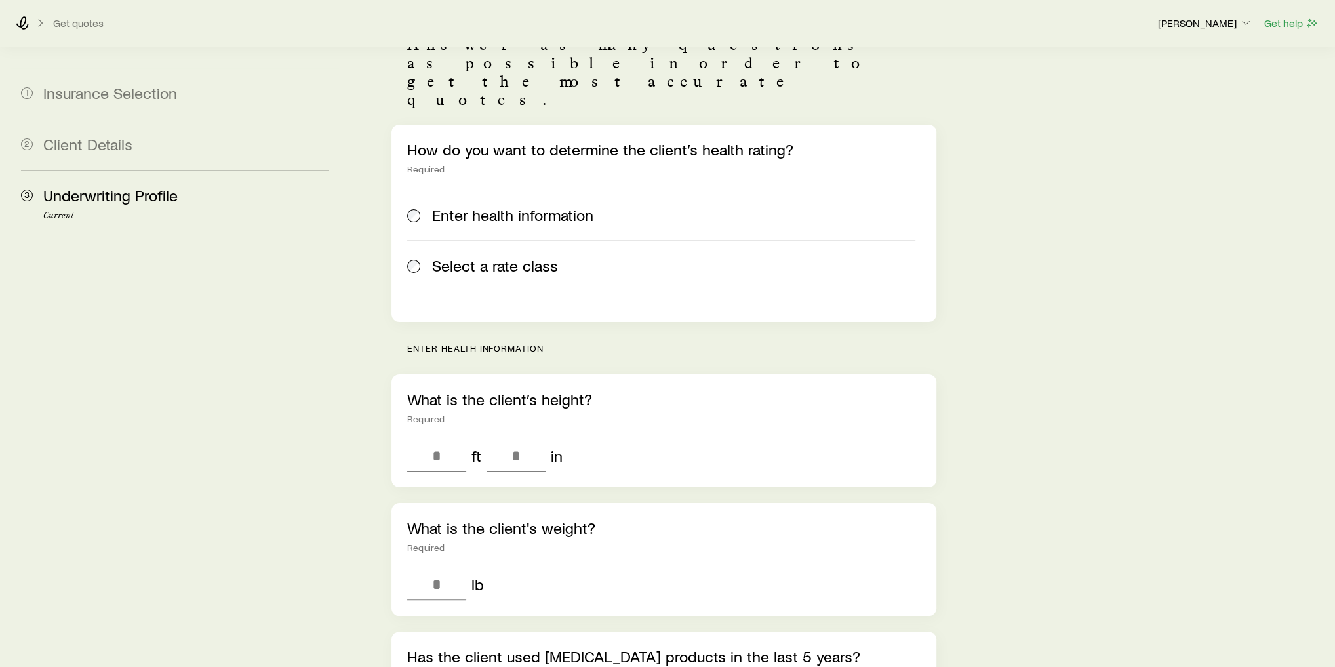
scroll to position [157, 0]
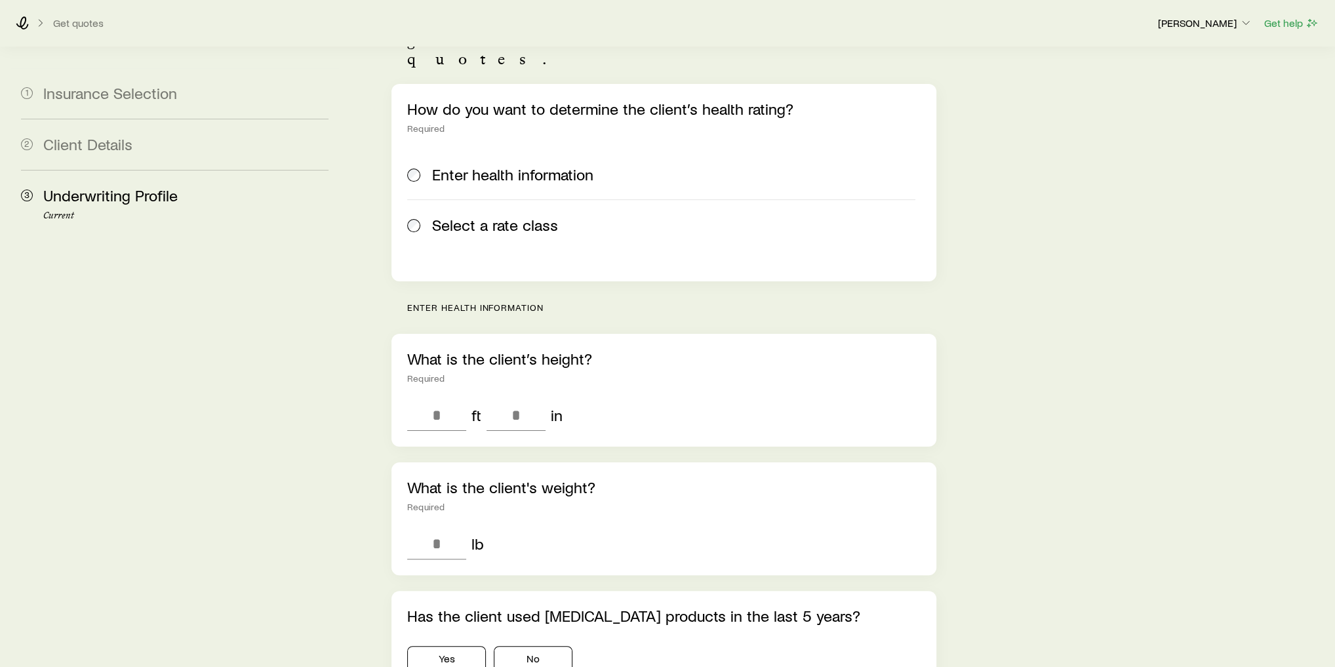
click at [517, 216] on span "Select a rate class" at bounding box center [495, 225] width 126 height 18
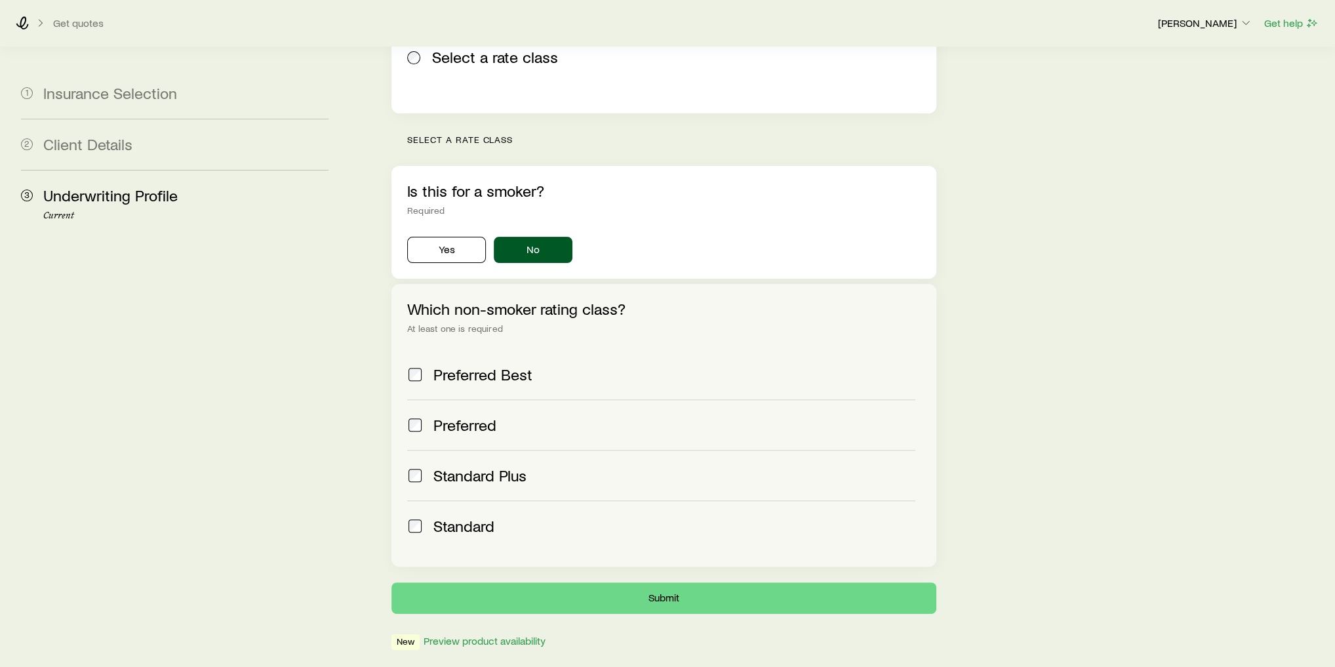
scroll to position [344, 0]
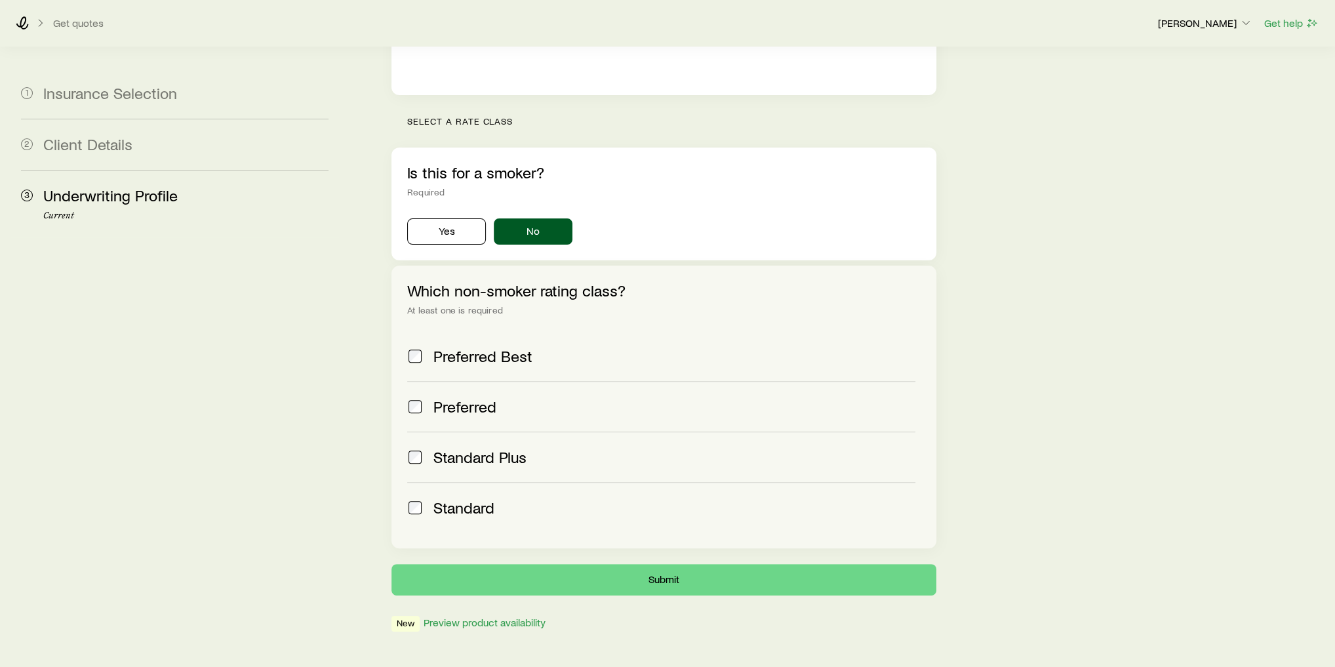
click at [486, 347] on span "Preferred Best" at bounding box center [483, 356] width 99 height 18
click at [503, 397] on div "Preferred" at bounding box center [675, 406] width 482 height 18
click at [569, 448] on div "Standard Plus" at bounding box center [675, 457] width 482 height 18
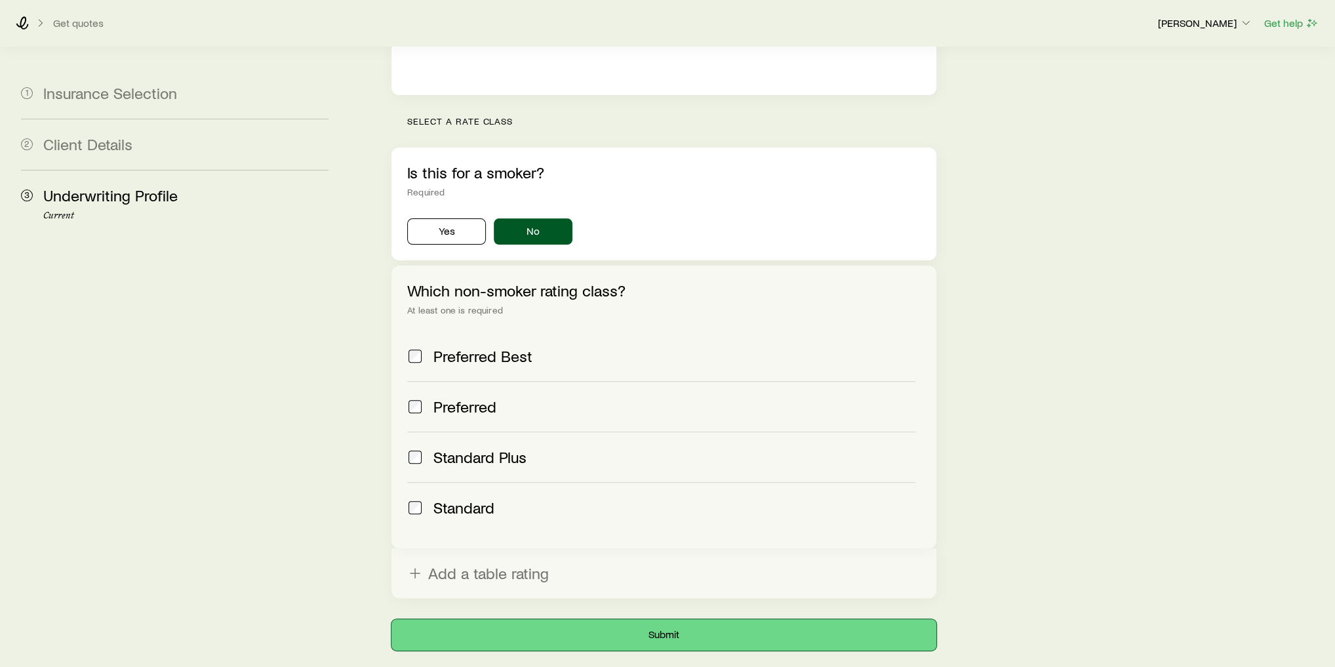
click at [682, 619] on button "Submit" at bounding box center [664, 634] width 545 height 31
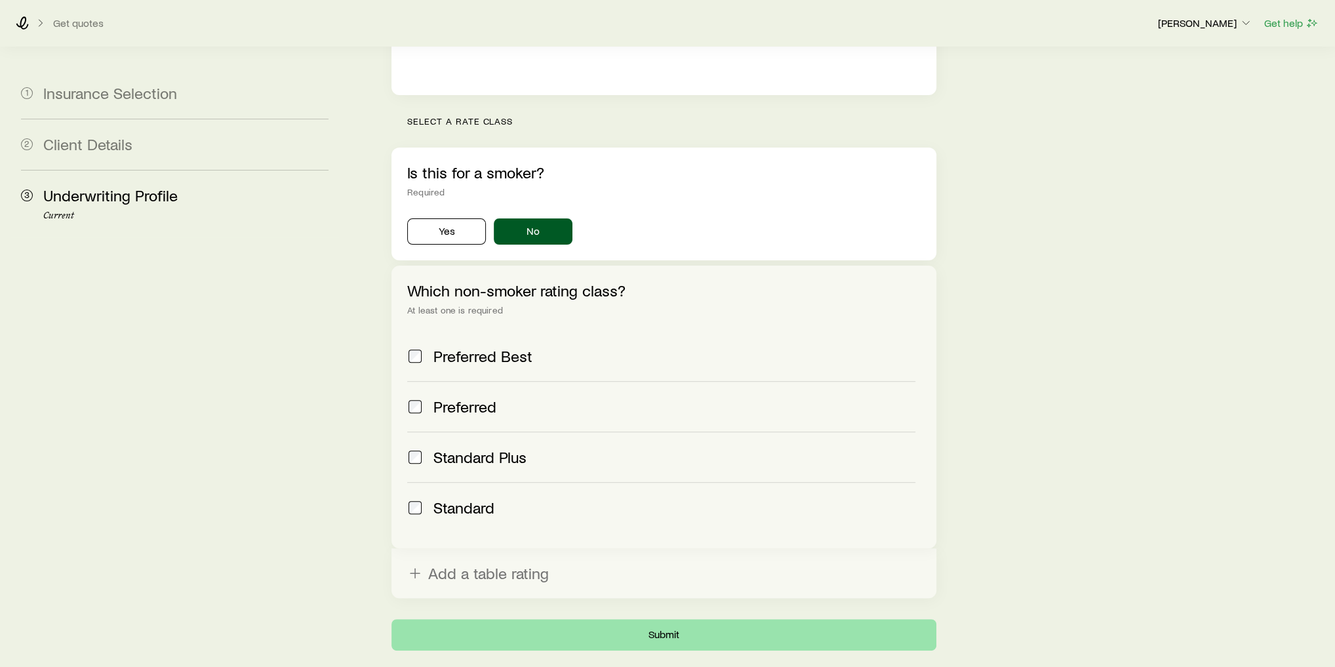
scroll to position [0, 0]
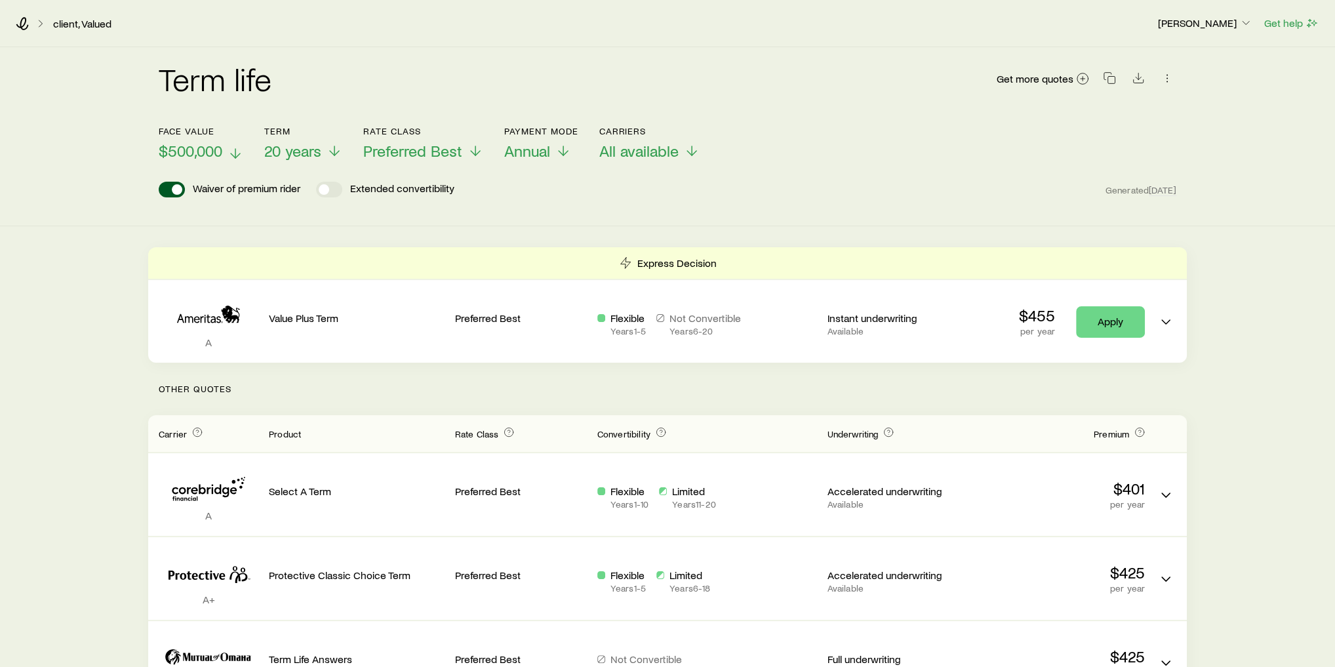
click at [205, 155] on span "$500,000" at bounding box center [191, 151] width 64 height 18
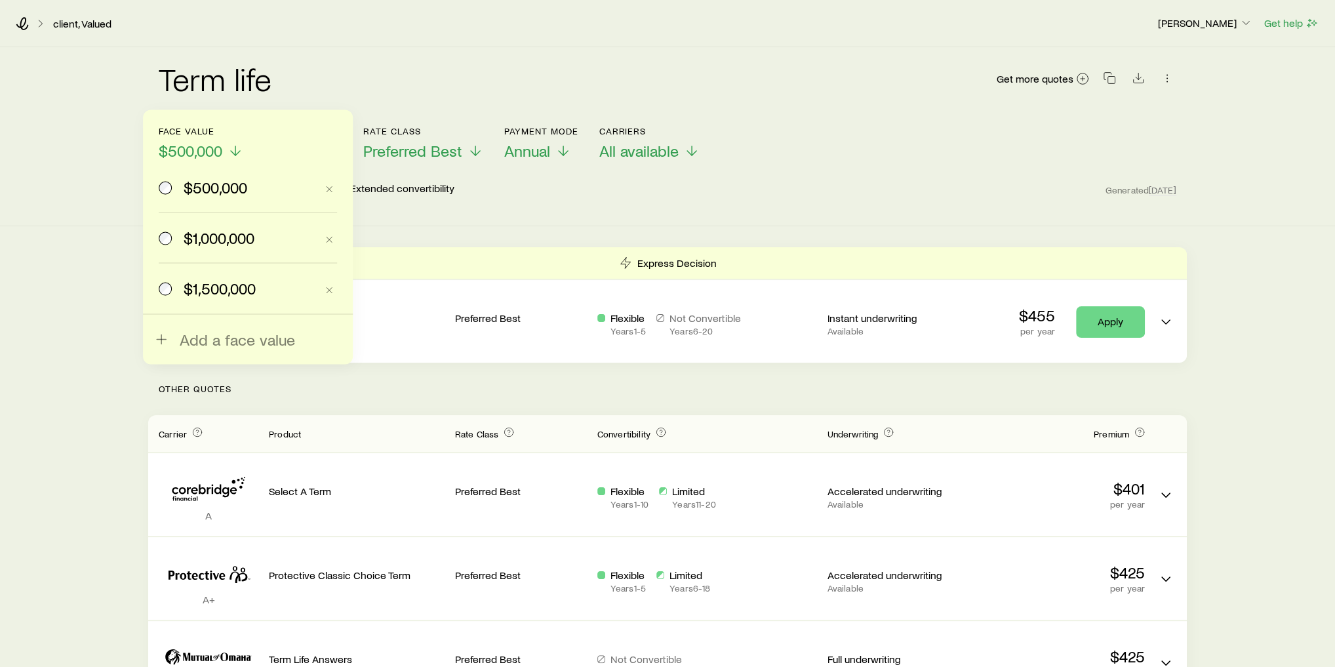
click at [230, 279] on span "$1,500,000" at bounding box center [220, 288] width 72 height 18
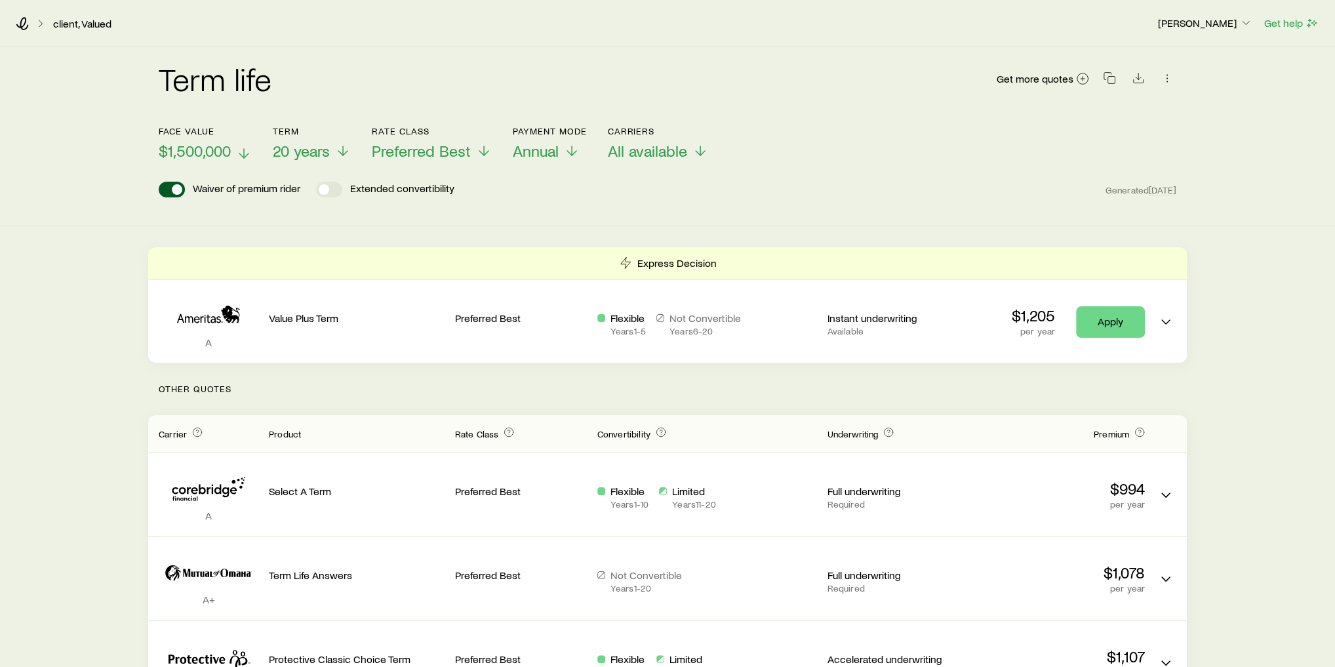
click at [218, 153] on span "$1,500,000" at bounding box center [195, 151] width 72 height 18
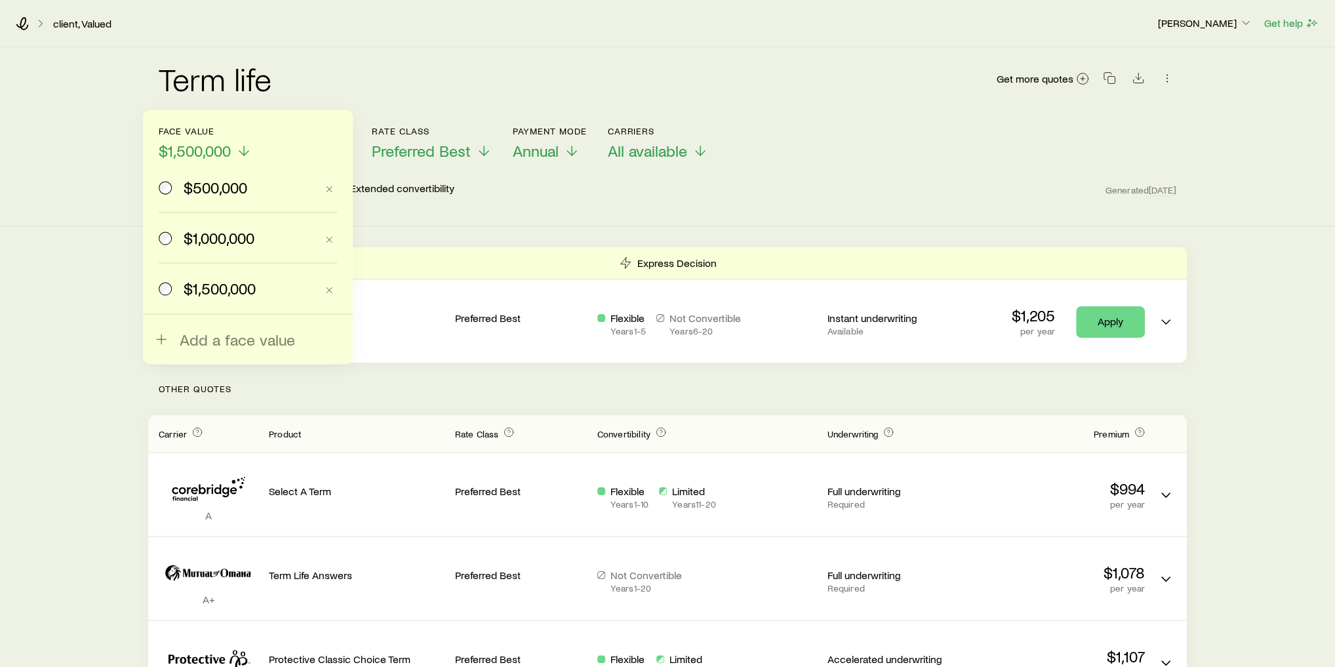
click at [434, 60] on div "Term life Get more quotes" at bounding box center [668, 86] width 1018 height 79
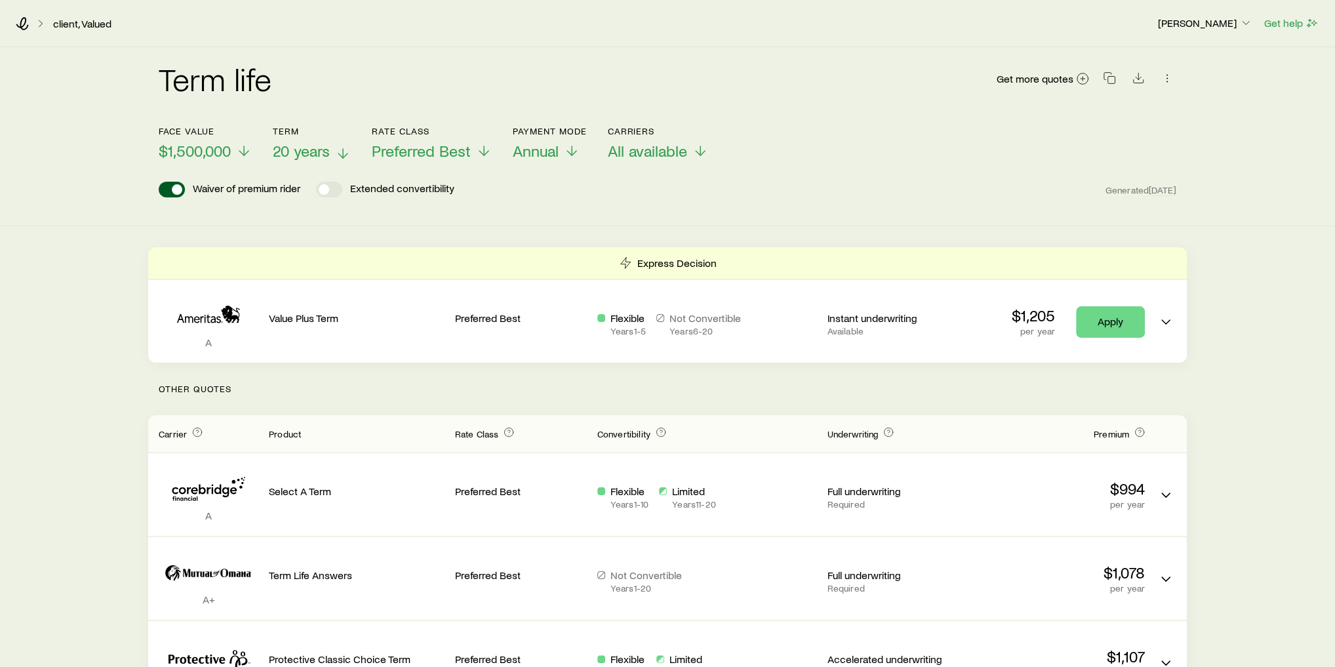
click at [301, 159] on button "Term 20 years" at bounding box center [312, 143] width 78 height 35
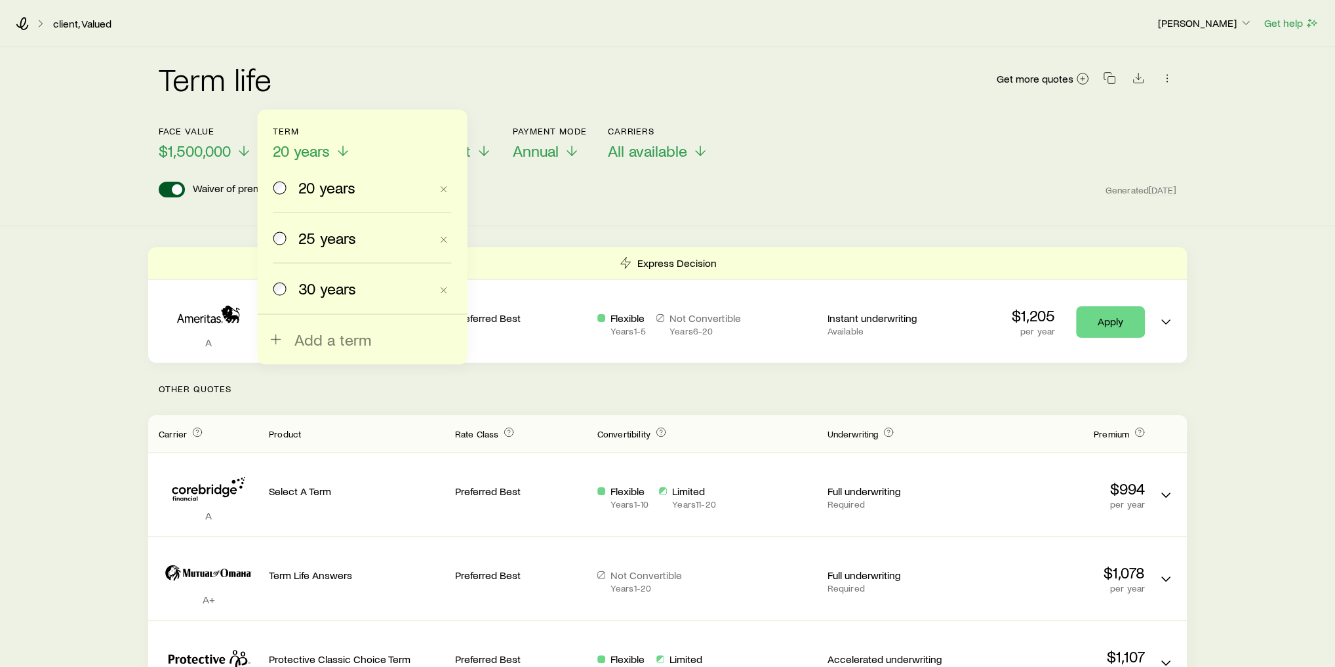
click at [339, 51] on div "Term life Get more quotes" at bounding box center [668, 86] width 1018 height 79
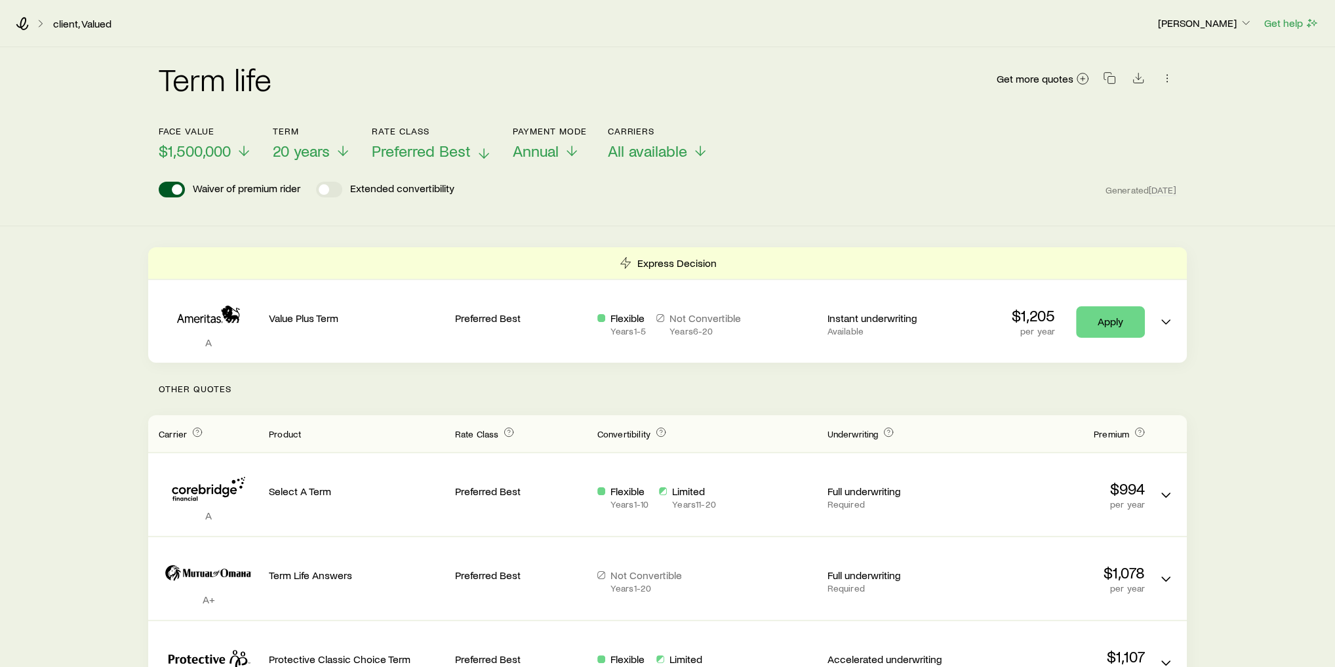
click at [453, 157] on span "Preferred Best" at bounding box center [421, 151] width 99 height 18
click at [638, 193] on div "Waiver of premium rider Extended convertibility Generated [DATE]" at bounding box center [668, 190] width 1018 height 16
click at [550, 151] on span "Annual" at bounding box center [536, 151] width 46 height 18
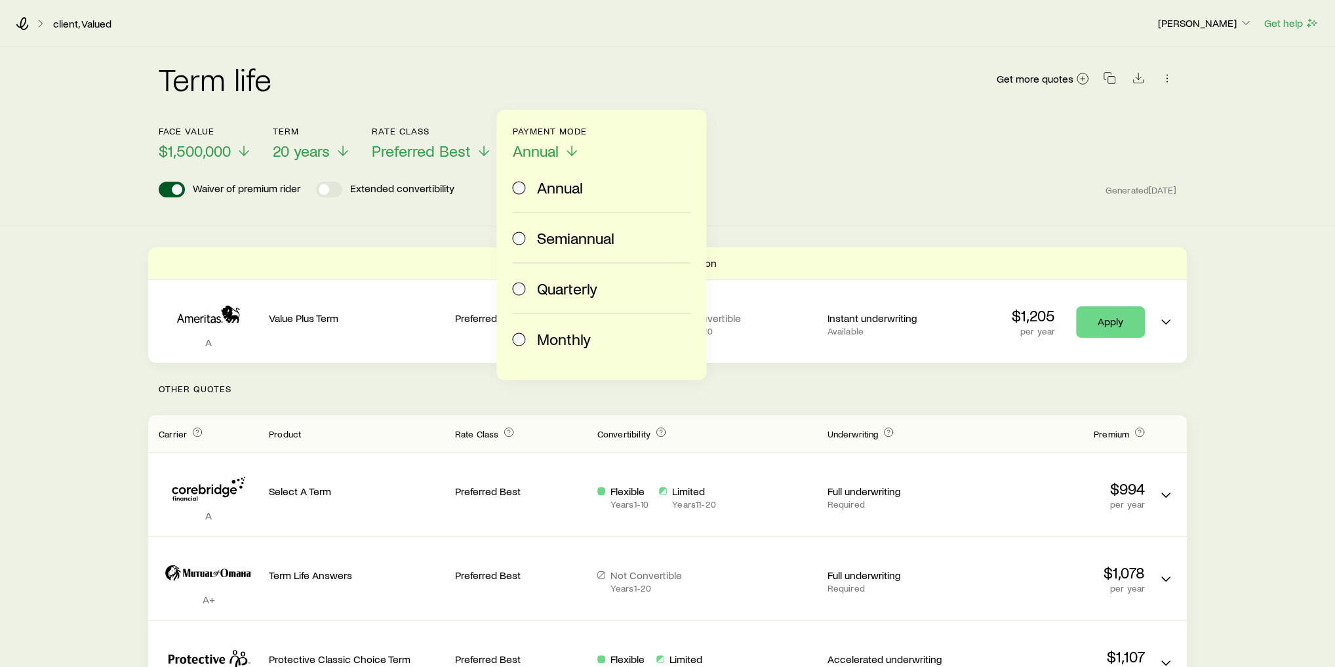
click at [573, 336] on span "Monthly" at bounding box center [564, 338] width 54 height 18
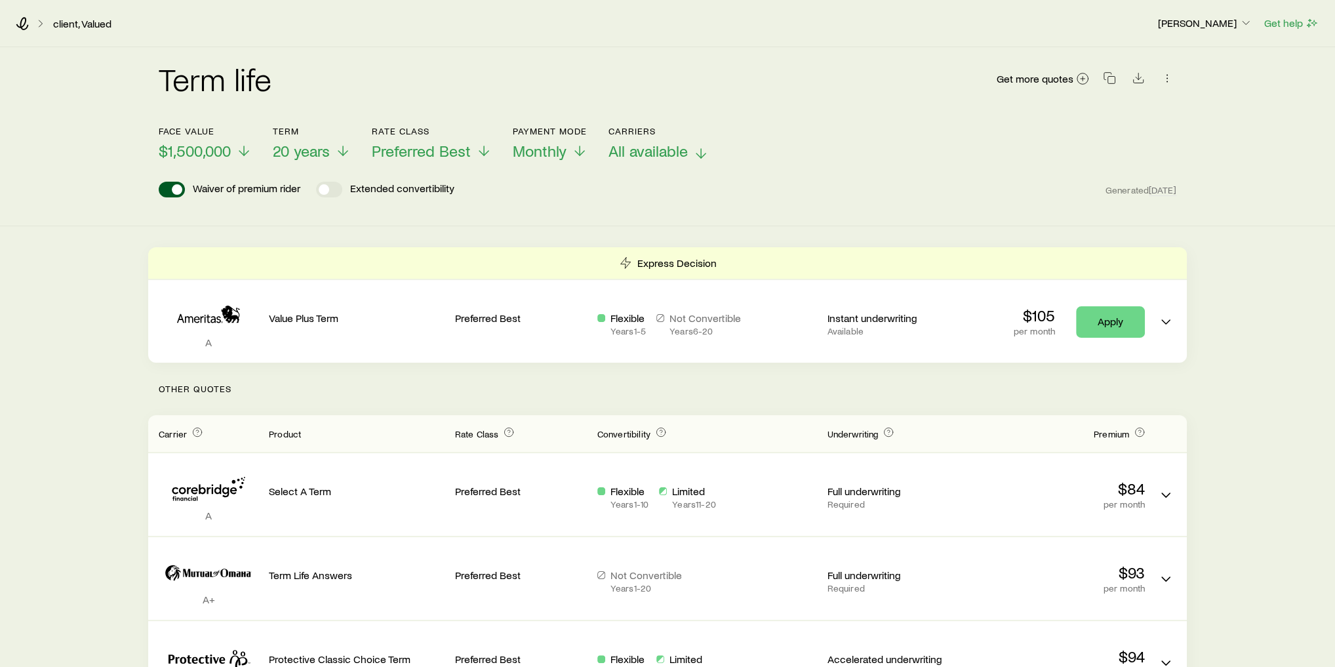
click at [637, 147] on span "All available" at bounding box center [648, 151] width 79 height 18
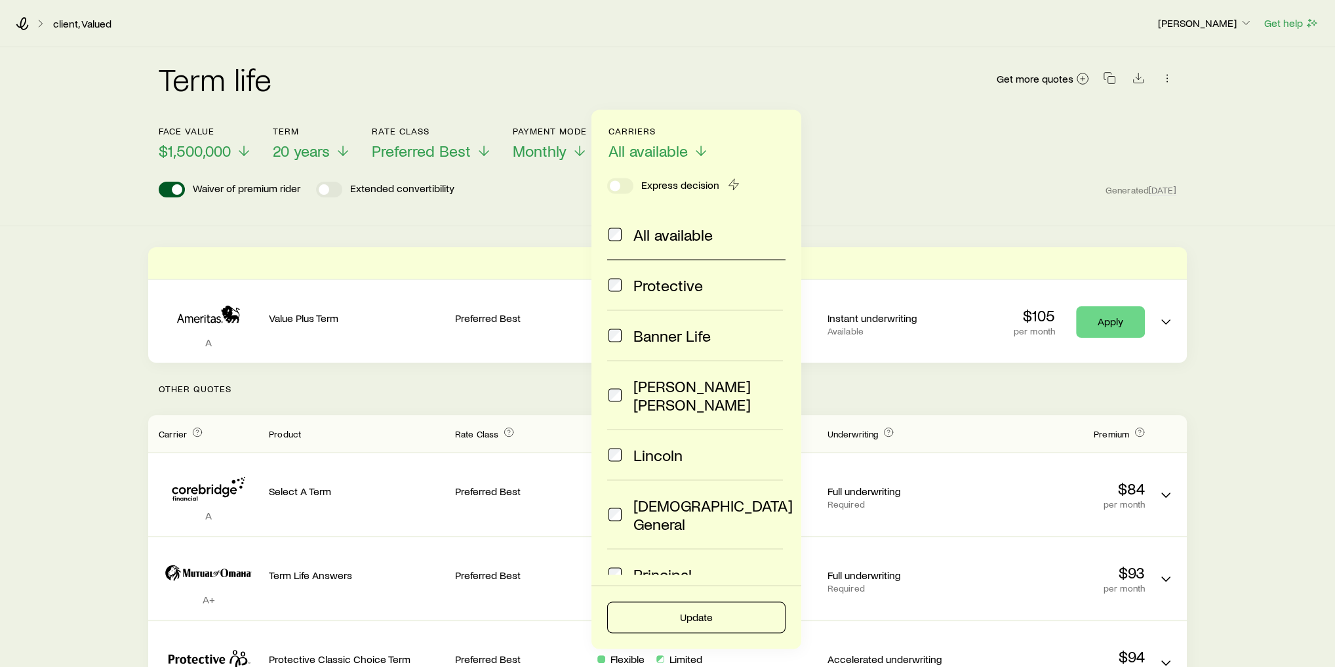
click at [775, 216] on div "All available" at bounding box center [696, 234] width 178 height 51
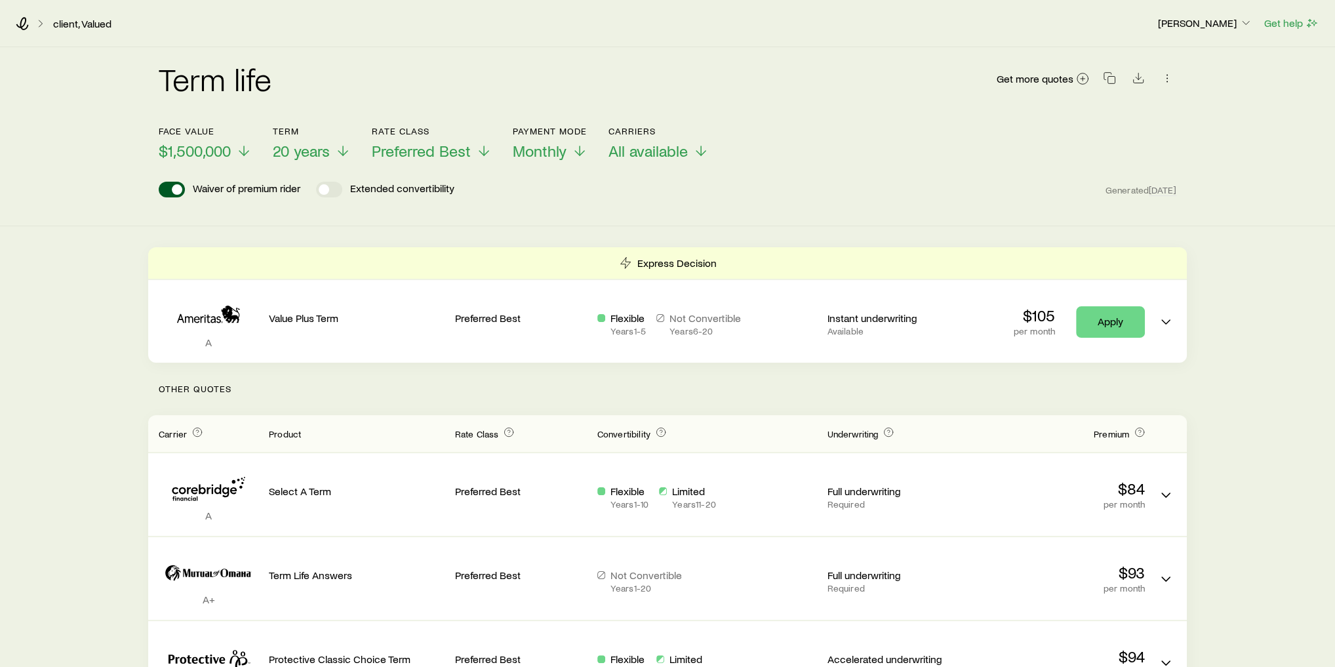
click at [965, 186] on div "Waiver of premium rider Extended convertibility Generated [DATE]" at bounding box center [668, 190] width 1018 height 16
click at [1110, 77] on icon "button" at bounding box center [1109, 77] width 13 height 13
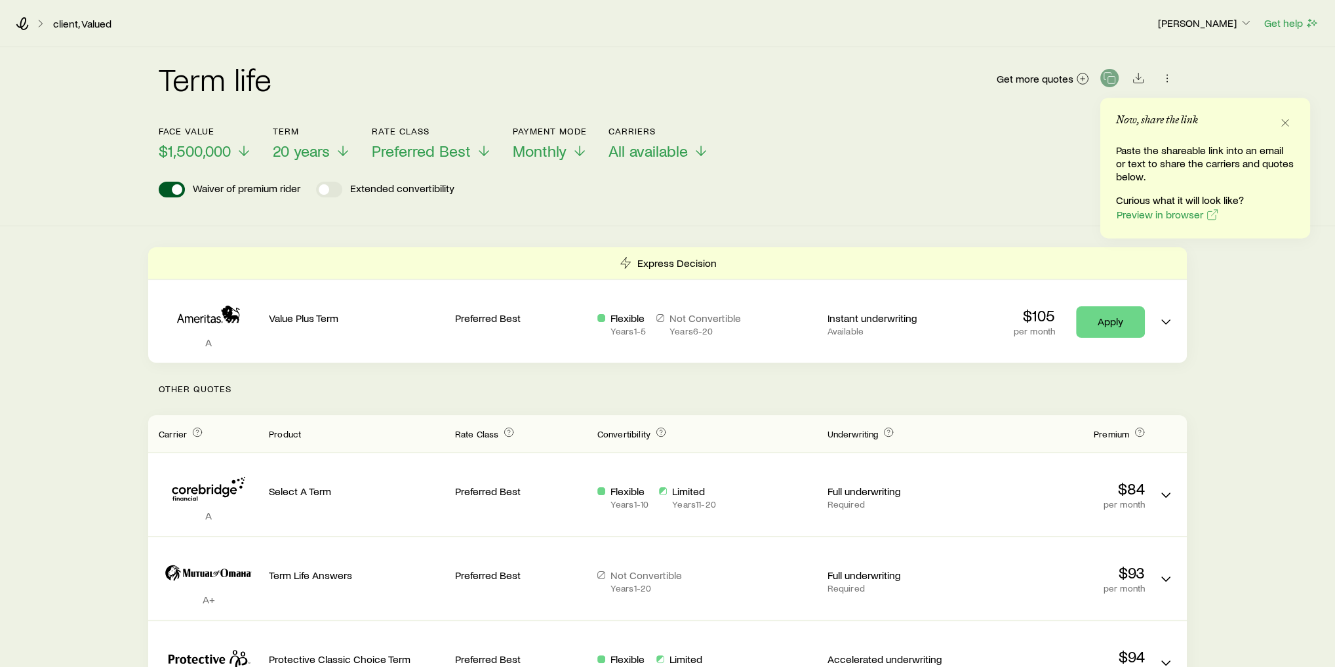
click at [999, 171] on header "Face value $1,500,000 Term 20 years Rate Class Preferred Best Payment Mode Mont…" at bounding box center [668, 165] width 1018 height 79
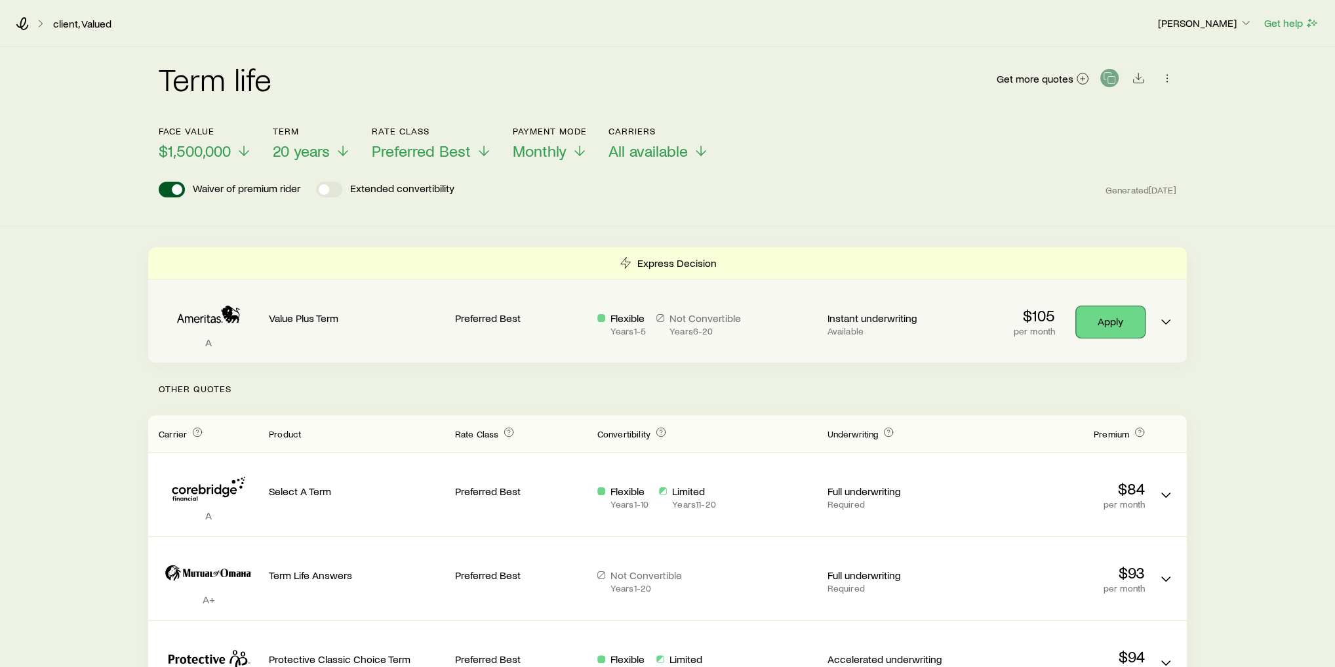
click at [1124, 325] on link "Apply" at bounding box center [1110, 321] width 69 height 31
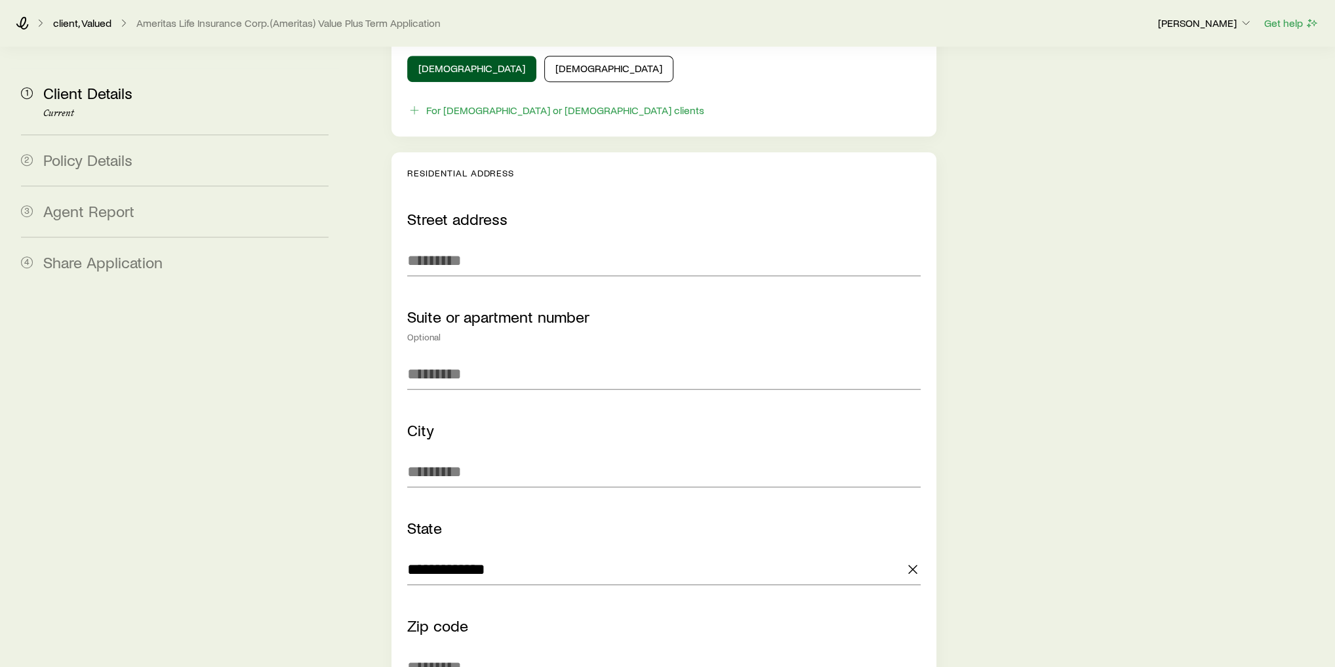
scroll to position [1049, 0]
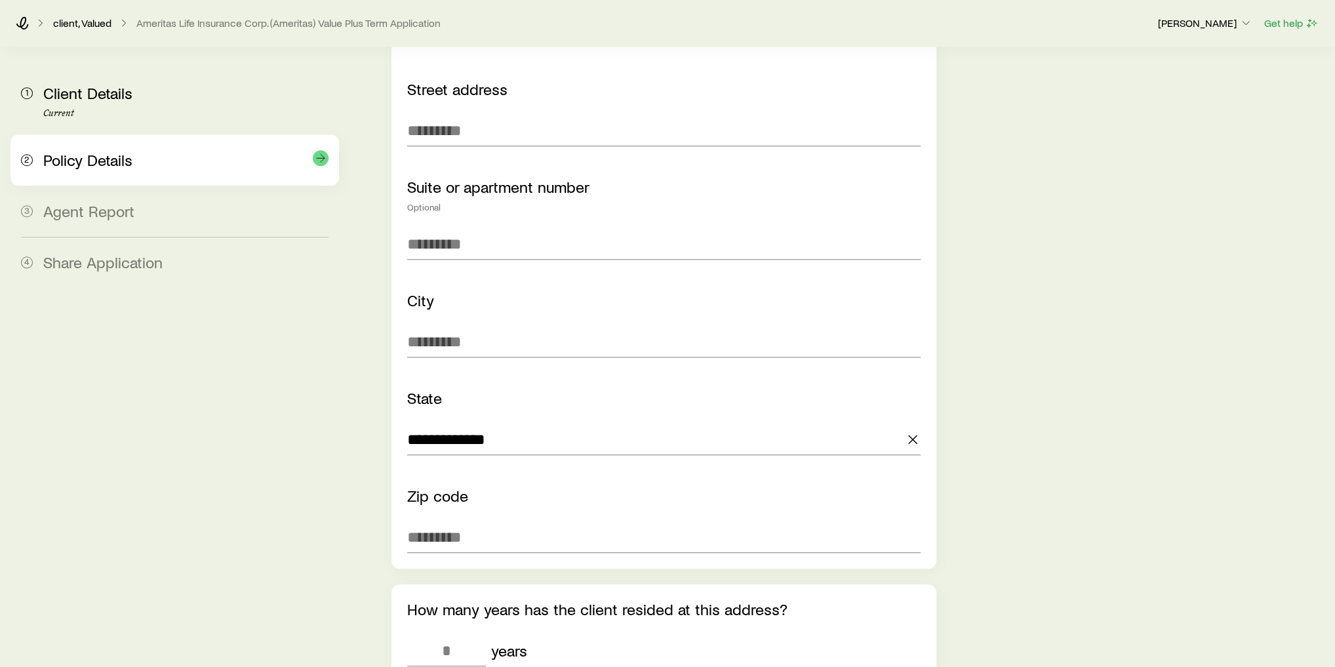
click at [155, 171] on div "2 Policy Details" at bounding box center [175, 159] width 308 height 51
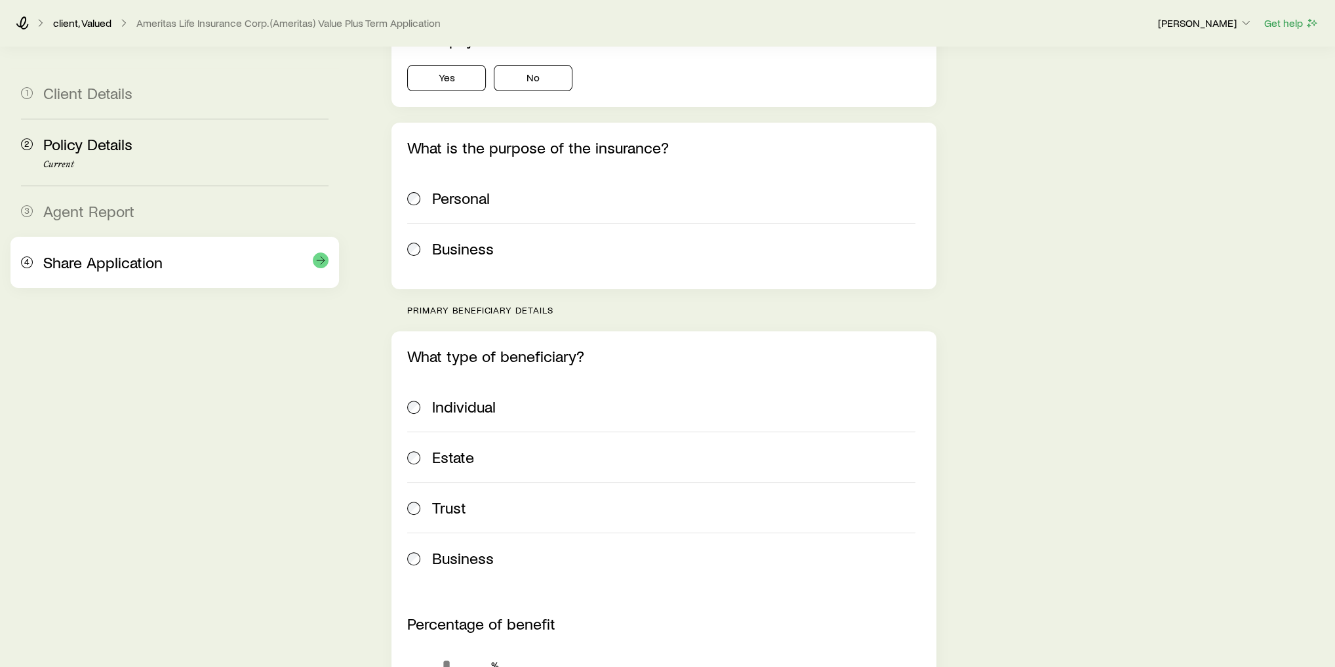
scroll to position [315, 0]
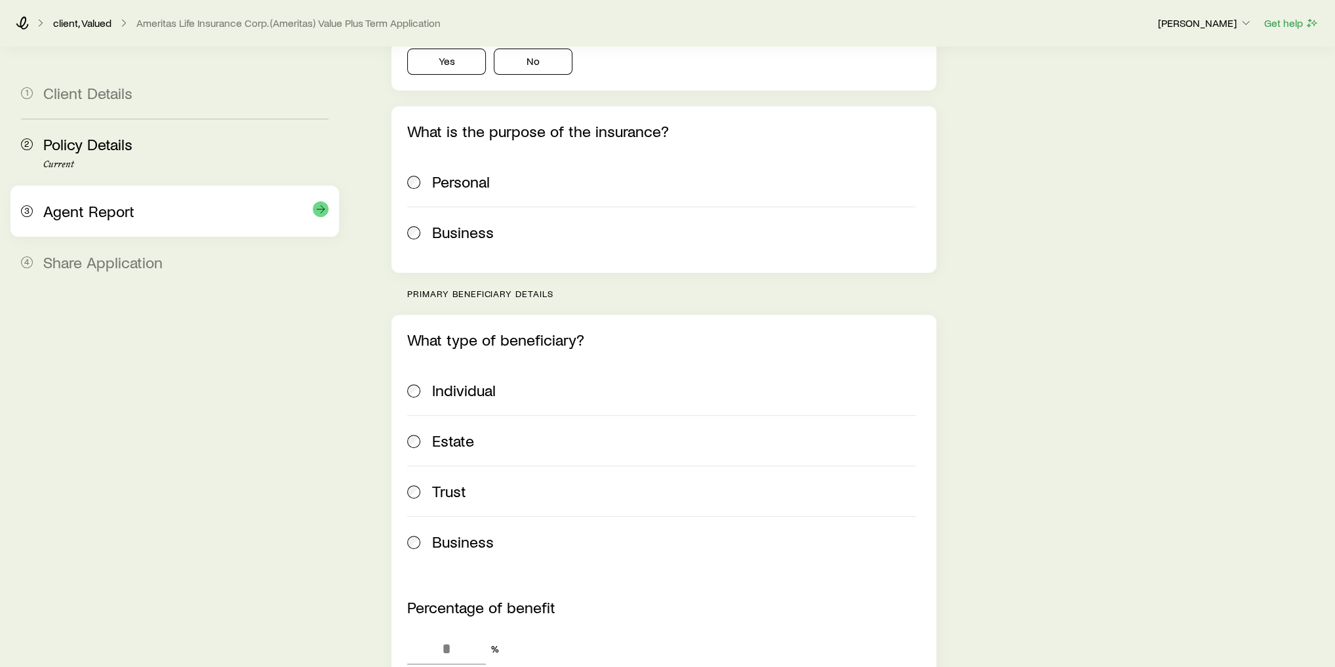
click at [160, 235] on div "3 Agent Report" at bounding box center [175, 211] width 308 height 51
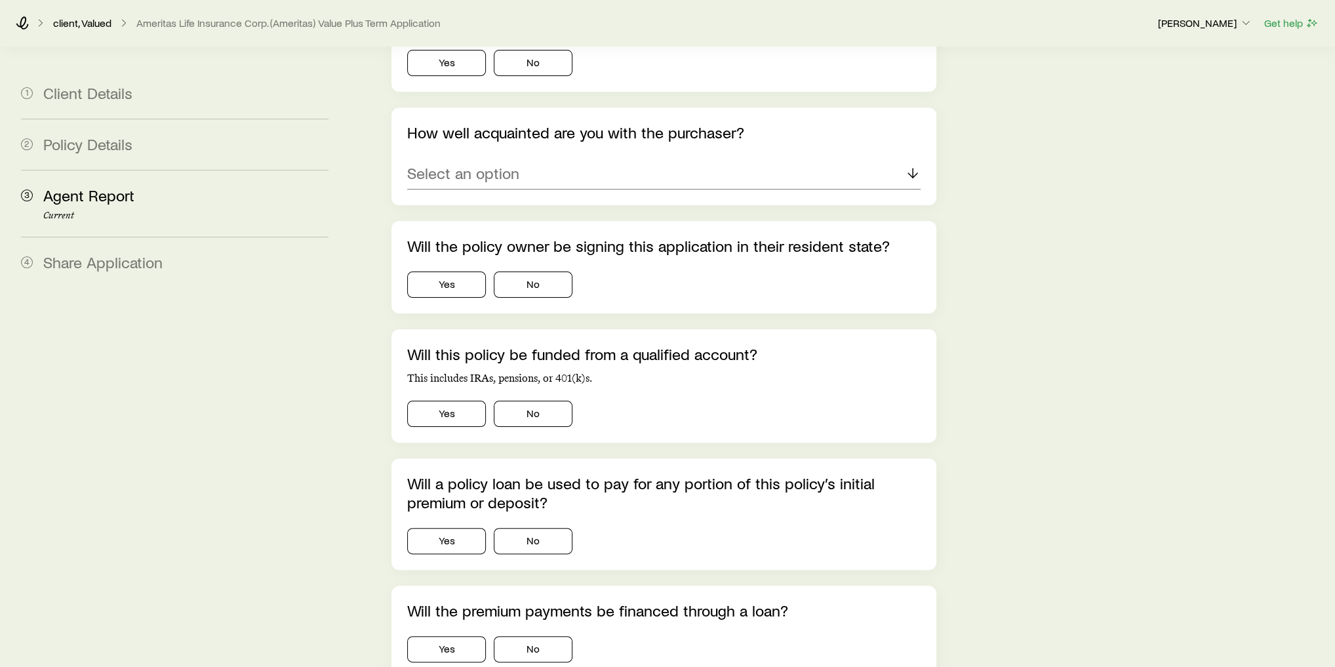
scroll to position [262, 0]
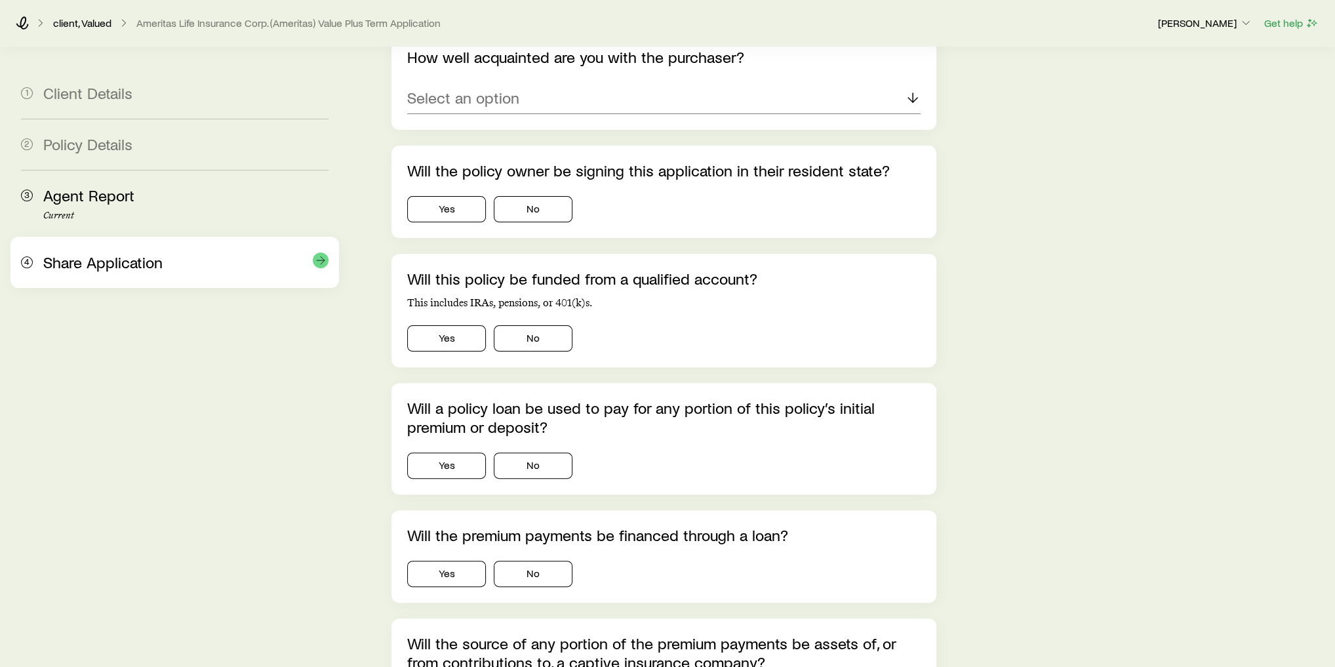
click at [108, 260] on span "Share Application" at bounding box center [102, 262] width 119 height 19
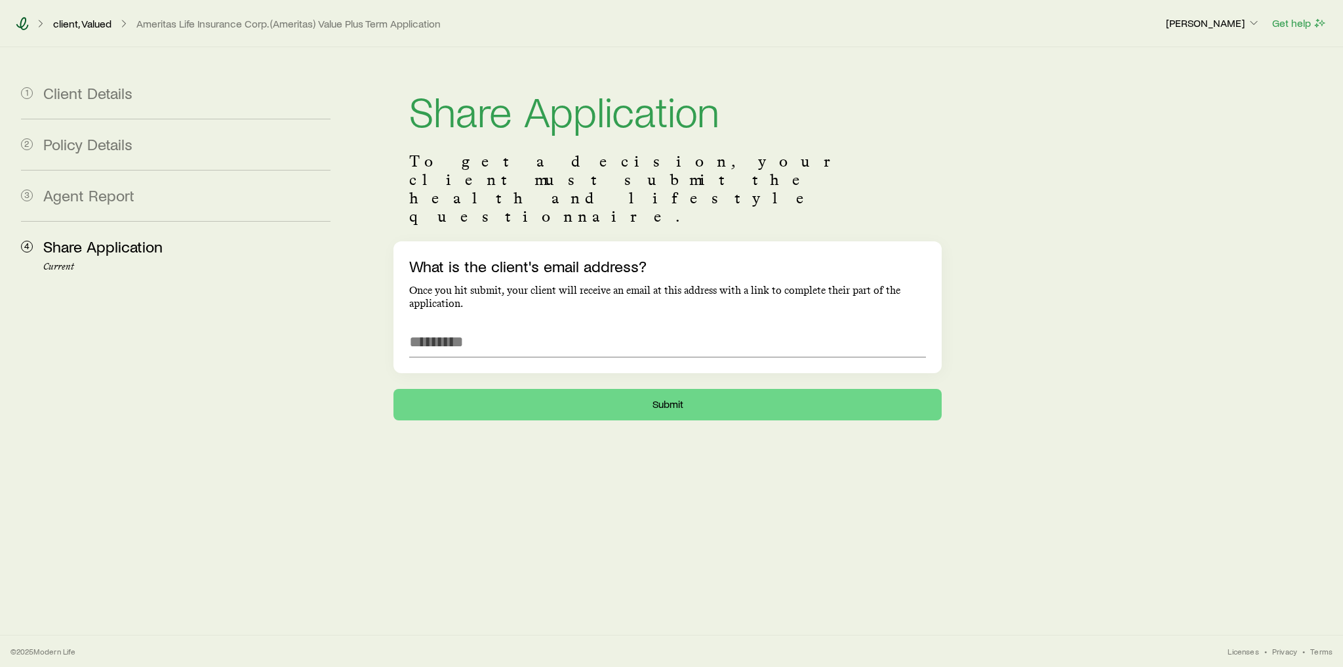
click at [26, 24] on icon at bounding box center [22, 23] width 13 height 13
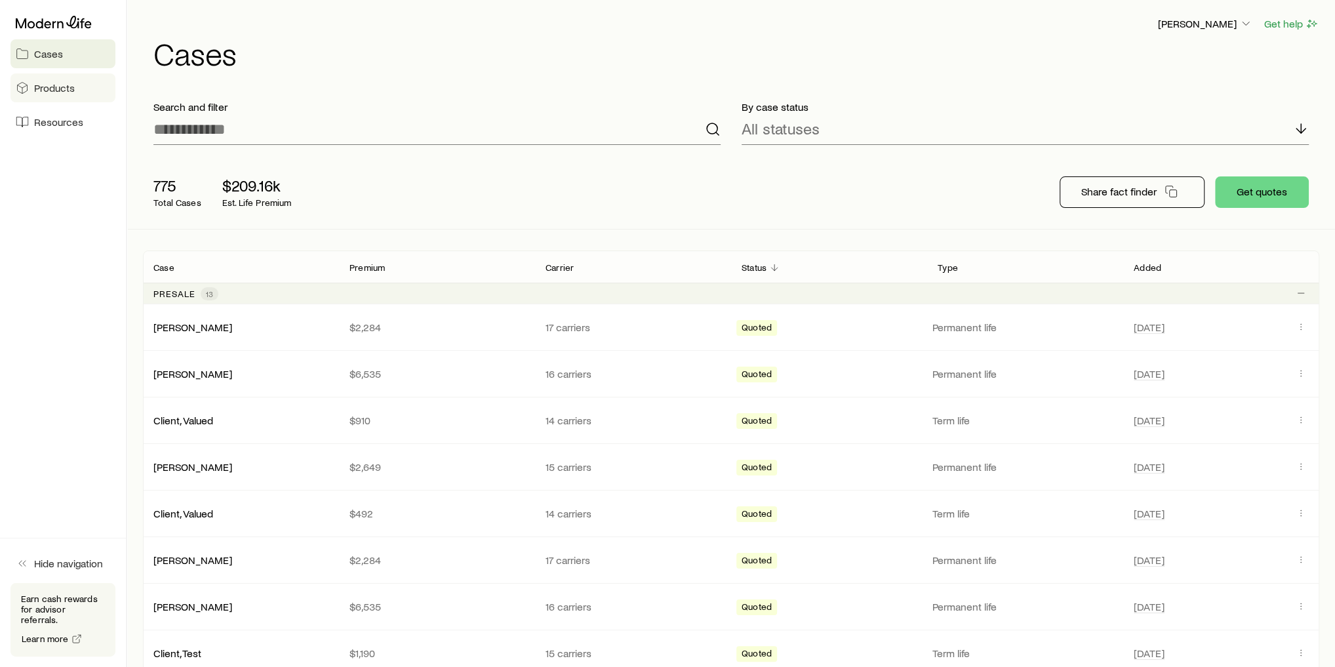
click at [31, 91] on link "Products" at bounding box center [62, 87] width 105 height 29
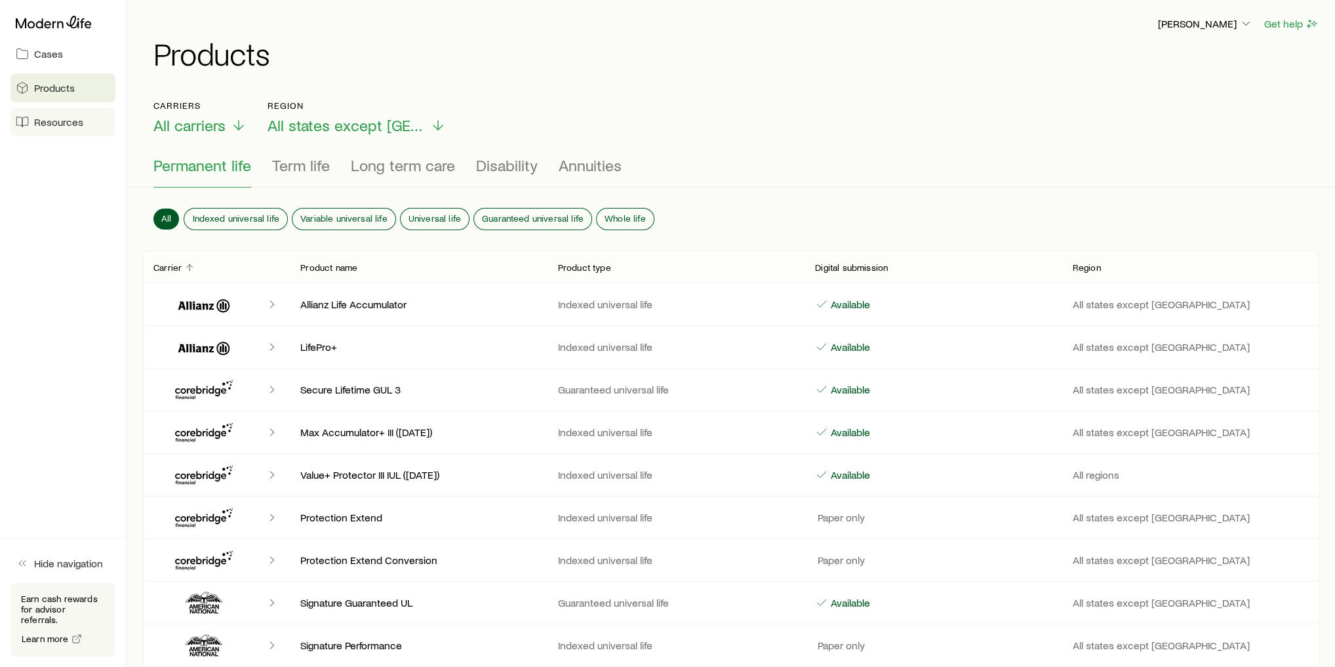
click at [90, 129] on link "Resources" at bounding box center [62, 122] width 105 height 29
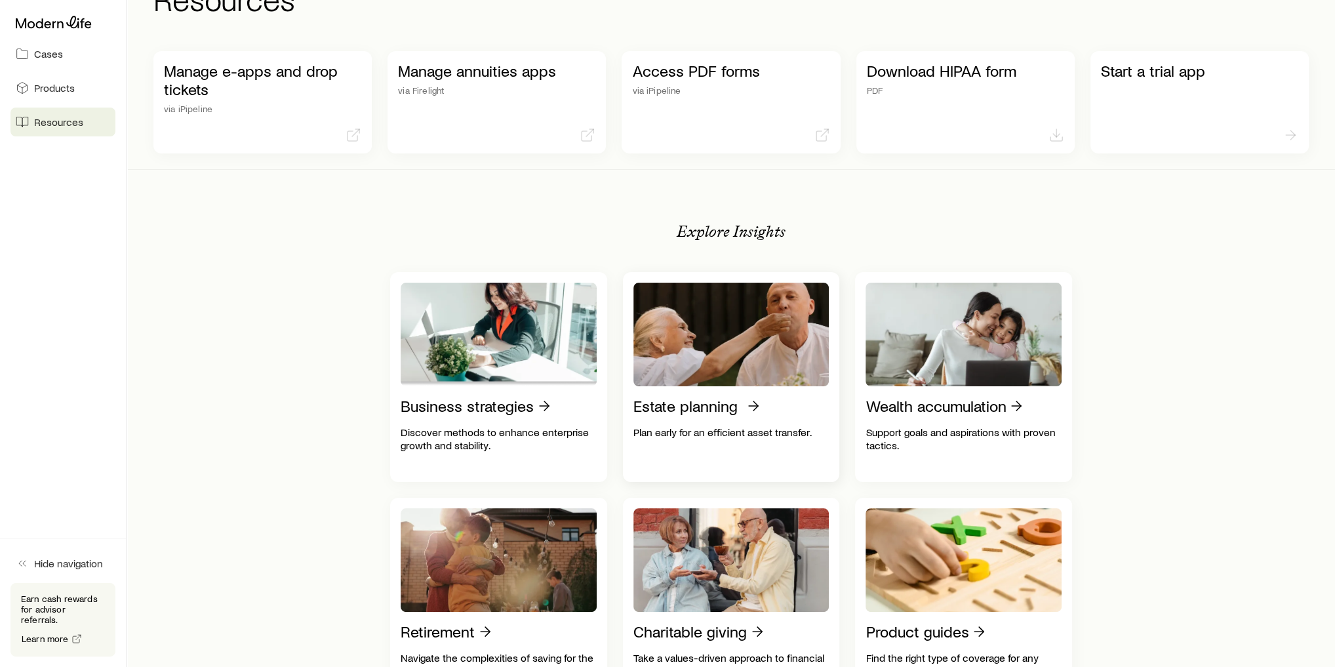
scroll to position [105, 0]
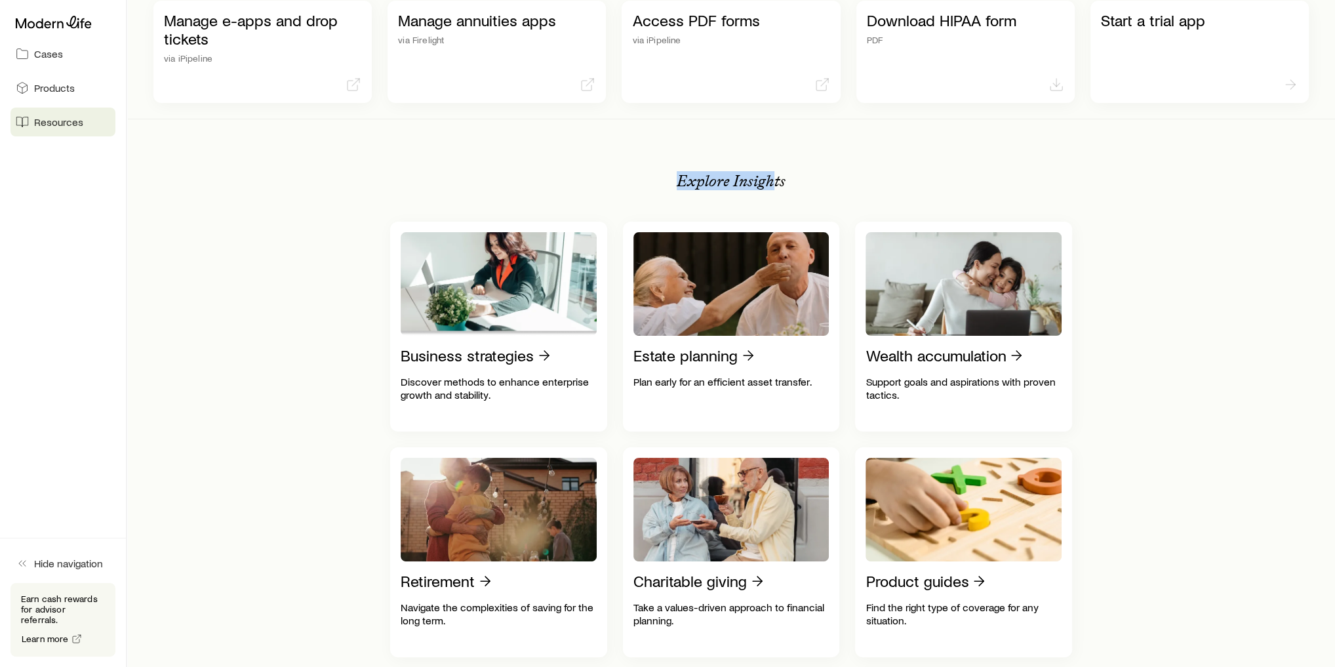
drag, startPoint x: 678, startPoint y: 180, endPoint x: 788, endPoint y: 176, distance: 110.9
click at [787, 177] on div "Explore Insights Business strategies Discover methods to enhance enterprise gro…" at bounding box center [731, 558] width 682 height 837
click at [788, 176] on div "Explore Insights Business strategies Discover methods to enhance enterprise gro…" at bounding box center [731, 558] width 682 height 837
click at [669, 209] on div "Explore Insights Business strategies Discover methods to enhance enterprise gro…" at bounding box center [731, 558] width 682 height 837
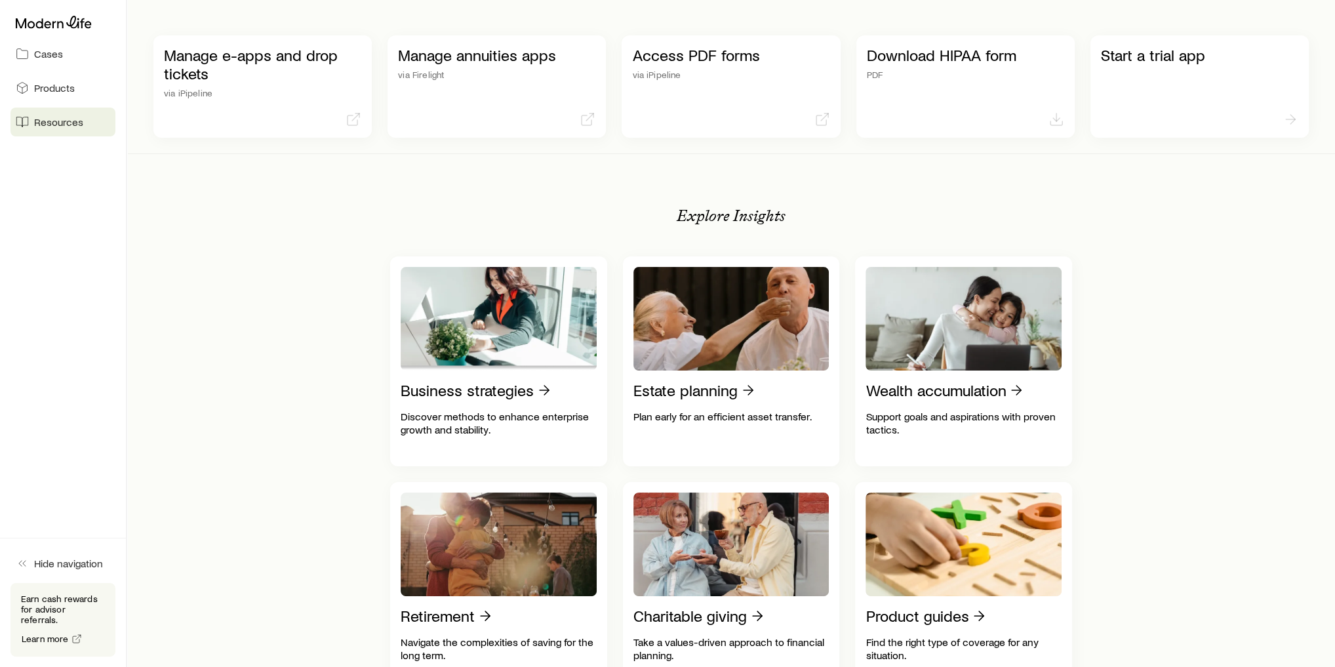
scroll to position [0, 0]
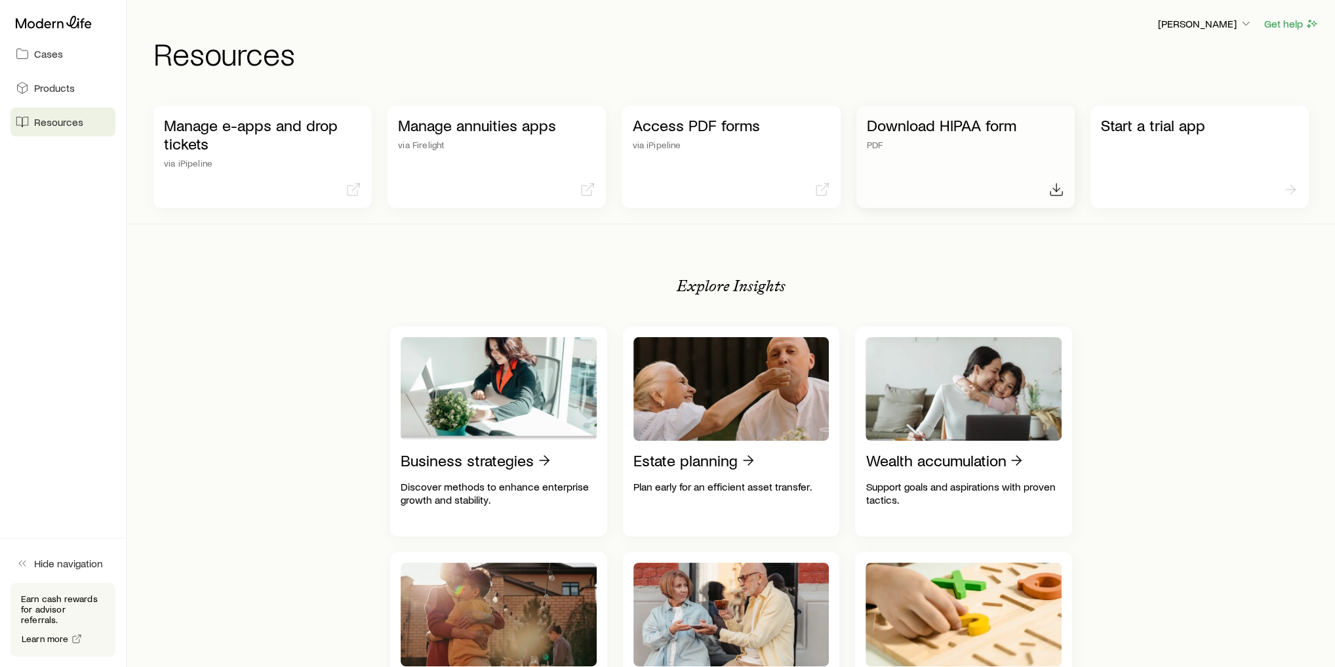
click at [916, 146] on p "PDF" at bounding box center [965, 145] width 197 height 10
click at [1171, 153] on div "Start a trial app" at bounding box center [1200, 157] width 218 height 102
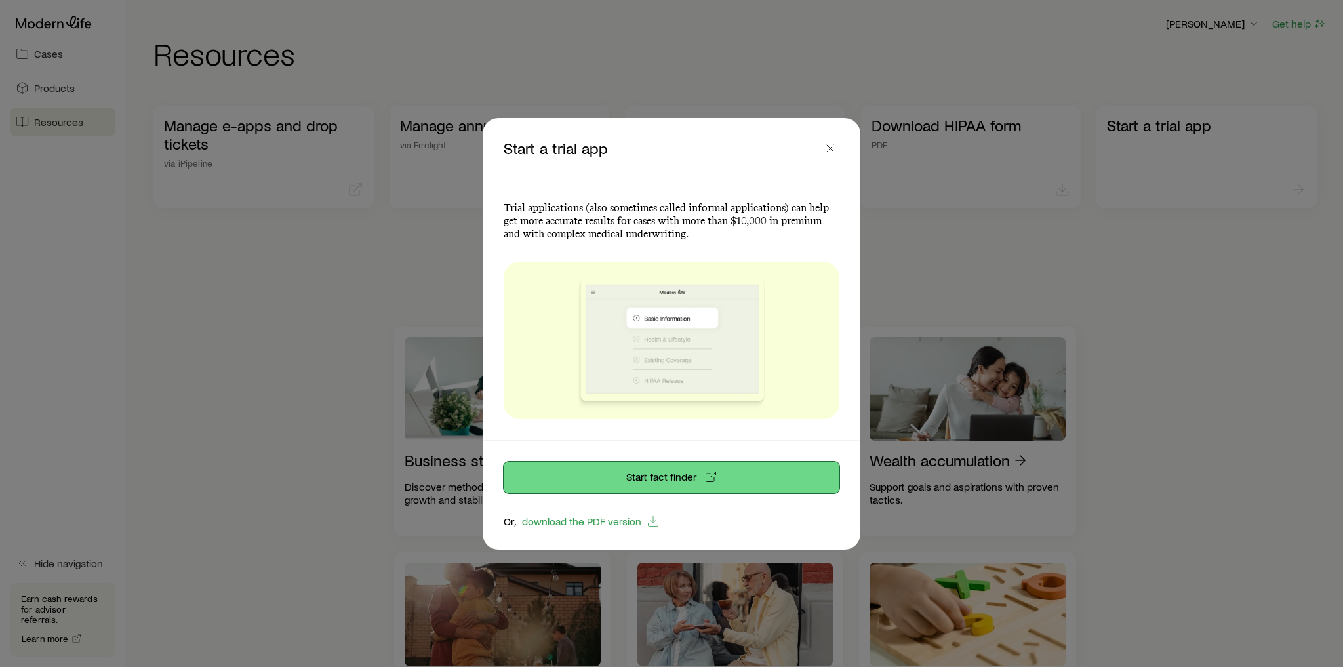
click at [681, 476] on link "Start fact finder" at bounding box center [672, 477] width 336 height 31
click at [828, 150] on line "button" at bounding box center [830, 148] width 7 height 7
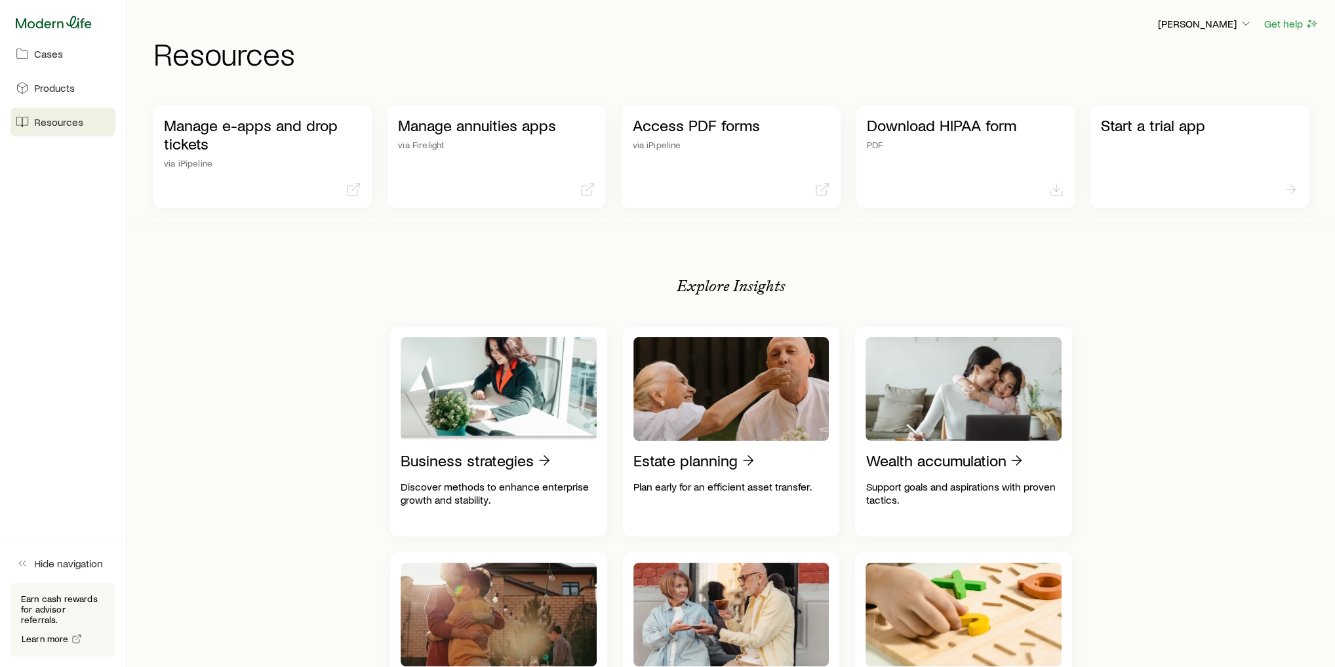
click at [40, 18] on icon at bounding box center [54, 22] width 76 height 13
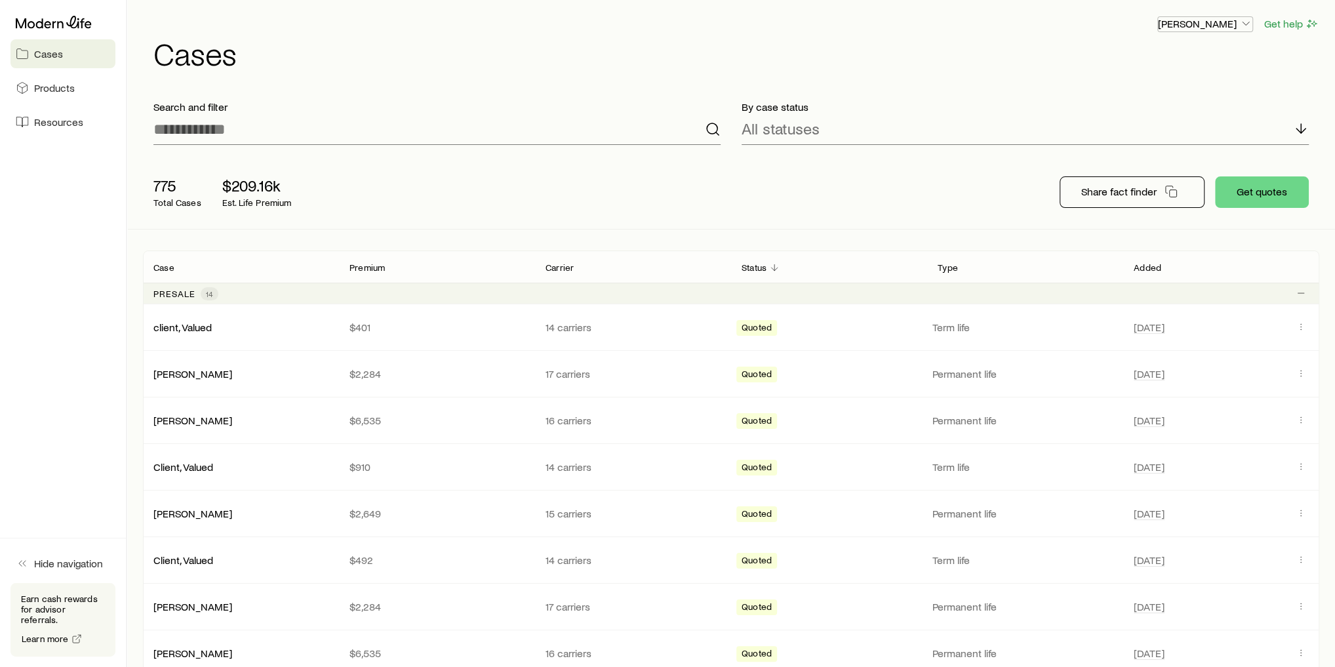
click at [1215, 18] on p "[PERSON_NAME]" at bounding box center [1205, 23] width 94 height 13
click at [1194, 62] on span "Licenses and contracts" at bounding box center [1180, 59] width 108 height 13
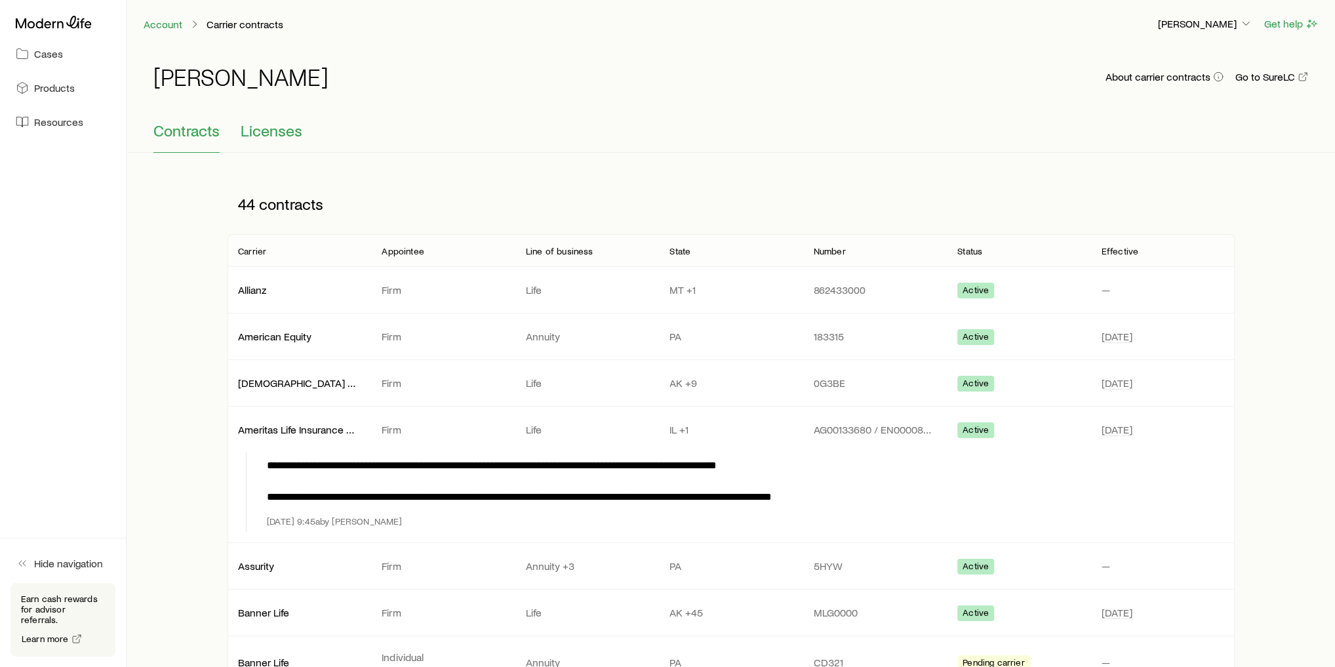
click at [285, 129] on span "Licenses" at bounding box center [272, 130] width 62 height 18
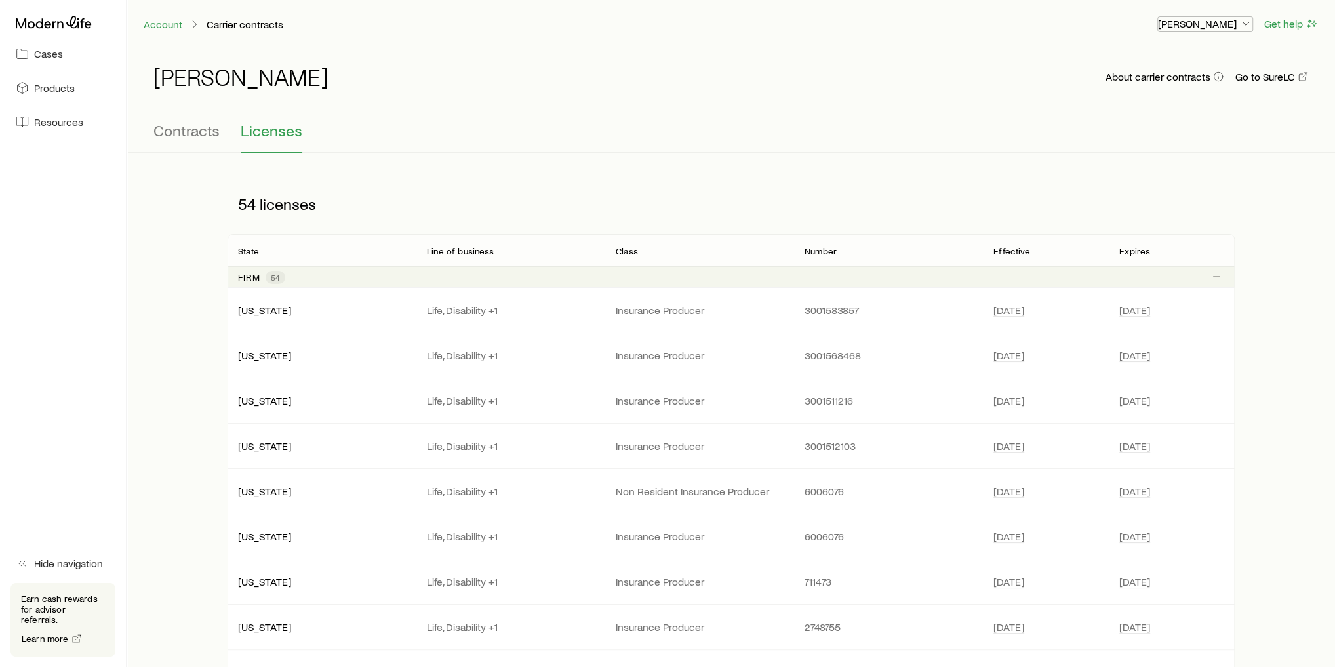
click at [1232, 22] on p "[PERSON_NAME]" at bounding box center [1205, 23] width 94 height 13
click at [1192, 91] on span "Commission schedule" at bounding box center [1176, 88] width 101 height 13
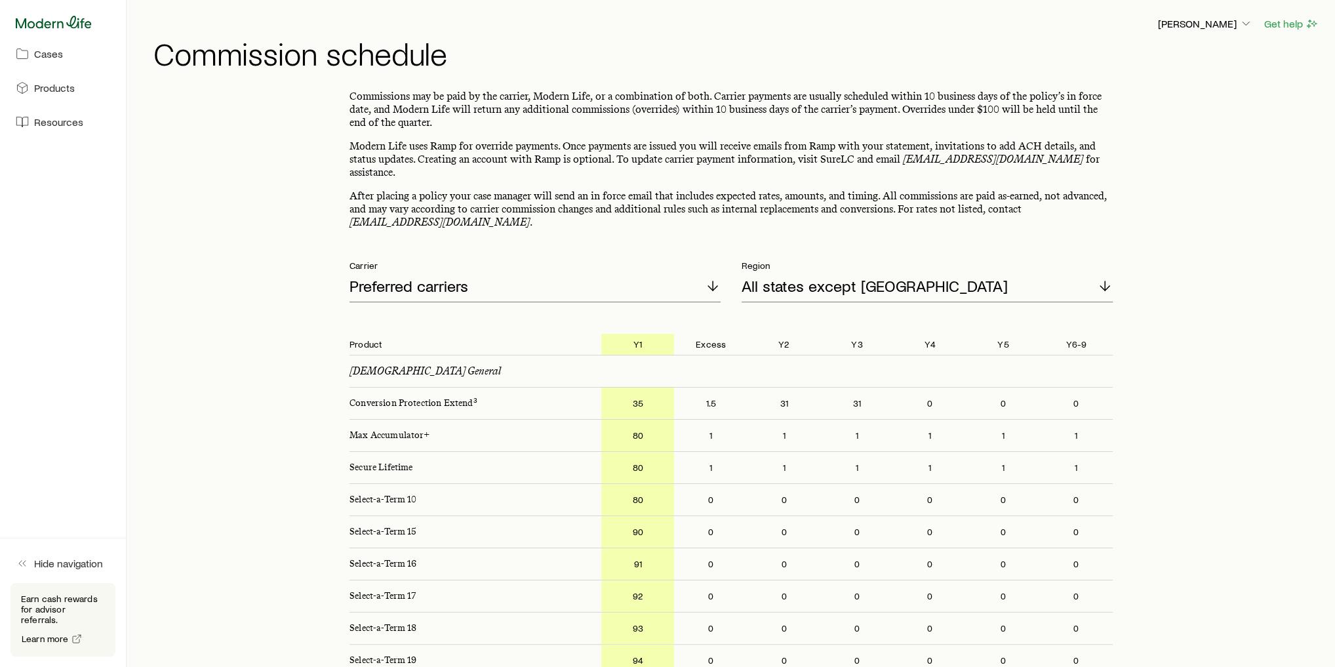
click at [70, 25] on icon at bounding box center [54, 22] width 76 height 12
